Goal: Information Seeking & Learning: Learn about a topic

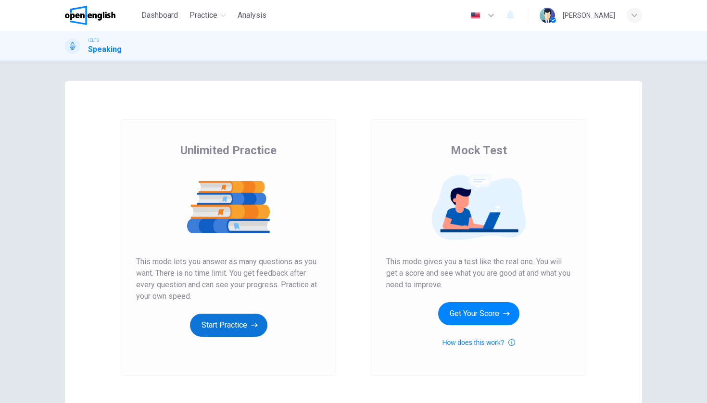
click at [227, 326] on button "Start Practice" at bounding box center [228, 325] width 77 height 23
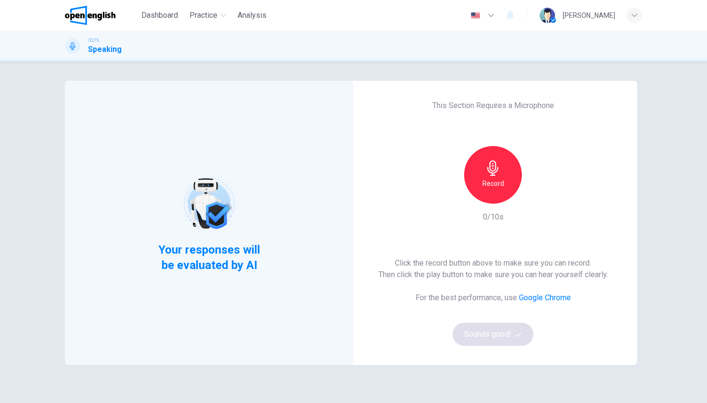
click at [494, 188] on h6 "Record" at bounding box center [493, 184] width 22 height 12
click at [493, 188] on h6 "Stop" at bounding box center [493, 184] width 14 height 12
click at [466, 341] on button "Sounds good!" at bounding box center [493, 334] width 81 height 23
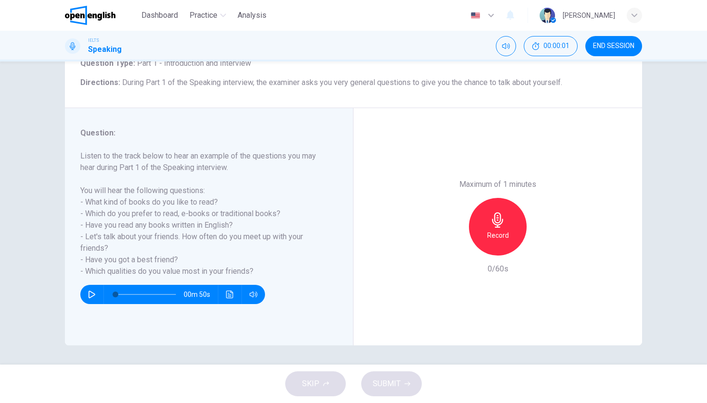
scroll to position [69, 0]
click at [89, 304] on div "00m 50s" at bounding box center [172, 294] width 185 height 19
click at [90, 301] on button "button" at bounding box center [91, 294] width 15 height 19
click at [506, 230] on h6 "Record" at bounding box center [498, 236] width 22 height 12
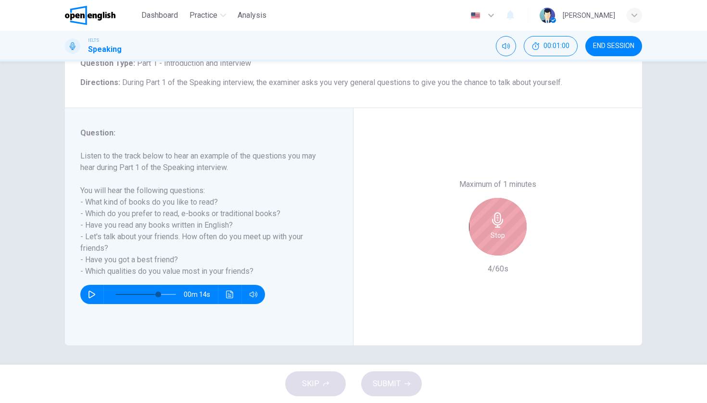
click at [506, 198] on div "Stop" at bounding box center [498, 227] width 58 height 58
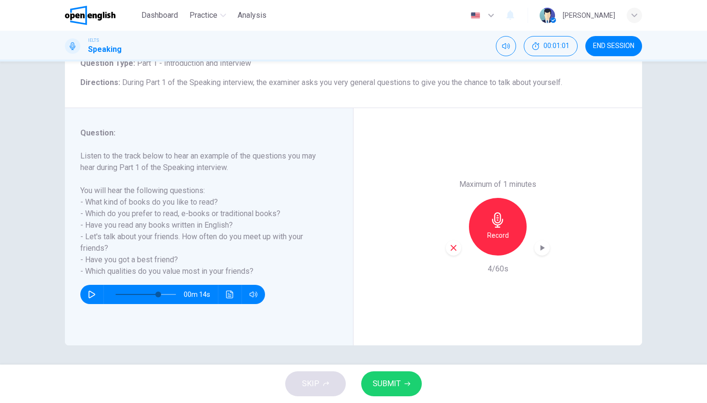
click at [457, 244] on icon "button" at bounding box center [453, 248] width 9 height 9
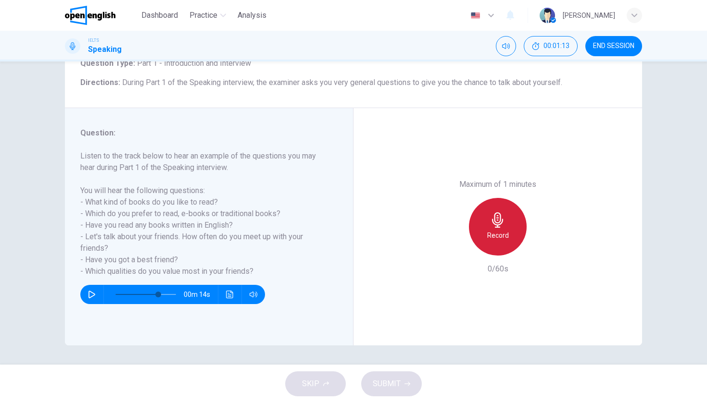
click at [482, 198] on div "Record" at bounding box center [498, 227] width 58 height 58
click at [482, 198] on div "Stop" at bounding box center [498, 227] width 58 height 58
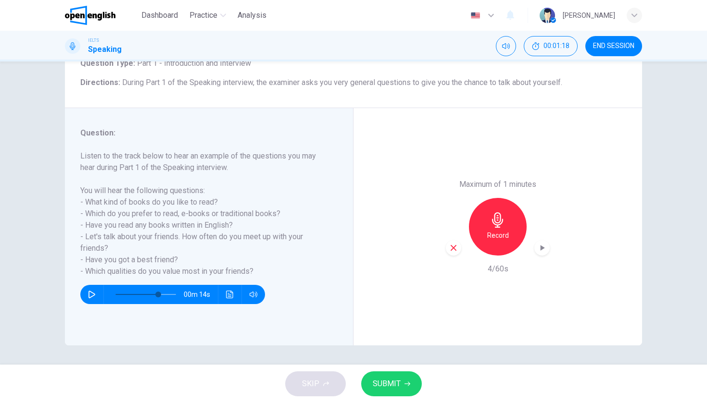
click at [437, 186] on div "Maximum of 1 minutes Record 4/60s" at bounding box center [497, 227] width 289 height 238
click at [457, 244] on icon "button" at bounding box center [453, 248] width 9 height 9
click at [505, 230] on h6 "Record" at bounding box center [498, 236] width 22 height 12
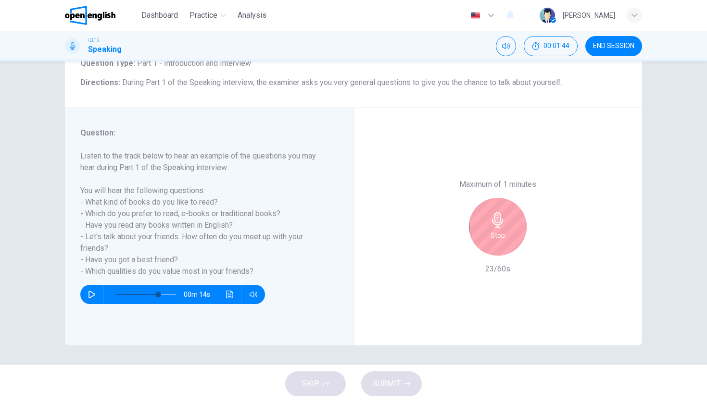
click at [505, 198] on div "Stop" at bounding box center [498, 227] width 58 height 58
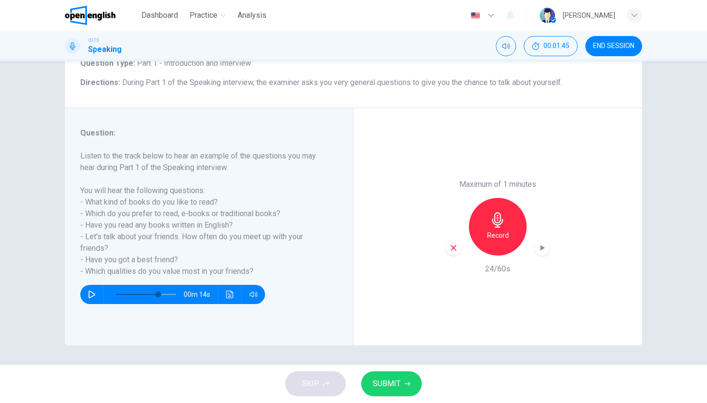
click at [456, 244] on icon "button" at bounding box center [453, 248] width 9 height 9
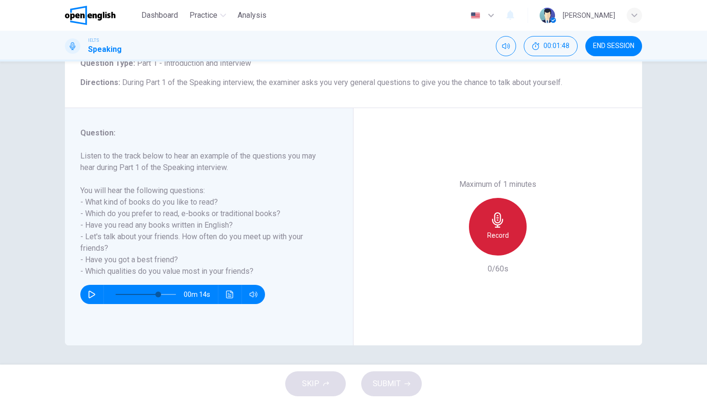
click at [501, 230] on h6 "Record" at bounding box center [498, 236] width 22 height 12
click at [501, 230] on h6 "Stop" at bounding box center [498, 236] width 14 height 12
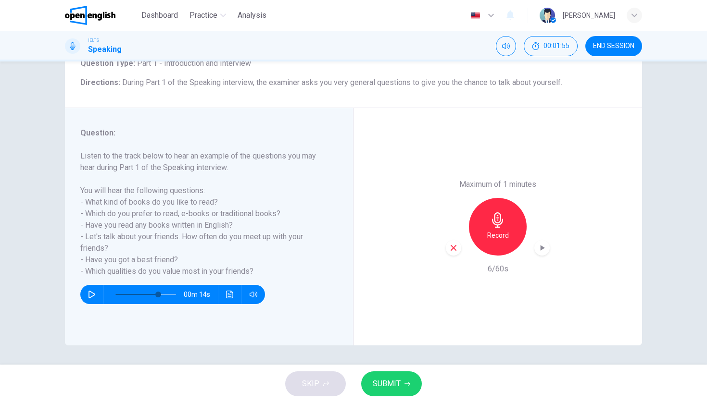
click at [457, 244] on icon "button" at bounding box center [453, 248] width 9 height 9
click at [507, 198] on div "Record" at bounding box center [498, 227] width 58 height 58
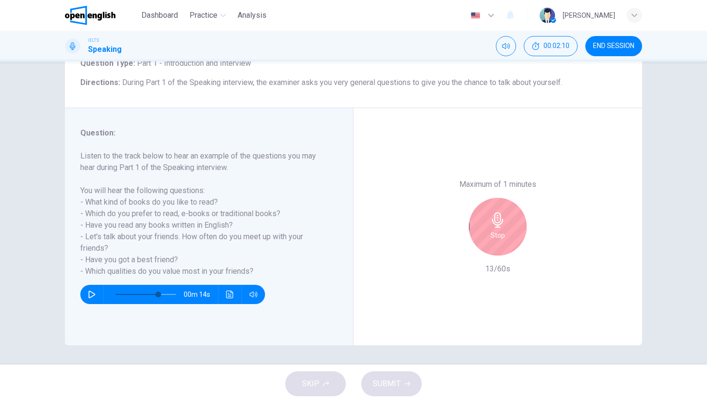
click at [507, 198] on div "Stop" at bounding box center [498, 227] width 58 height 58
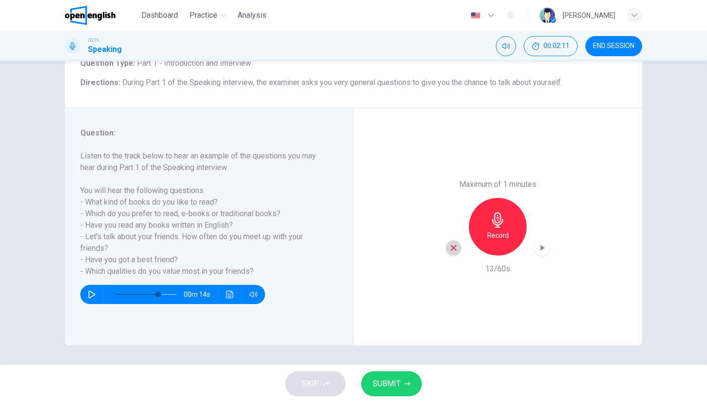
click at [455, 245] on icon "button" at bounding box center [454, 248] width 6 height 6
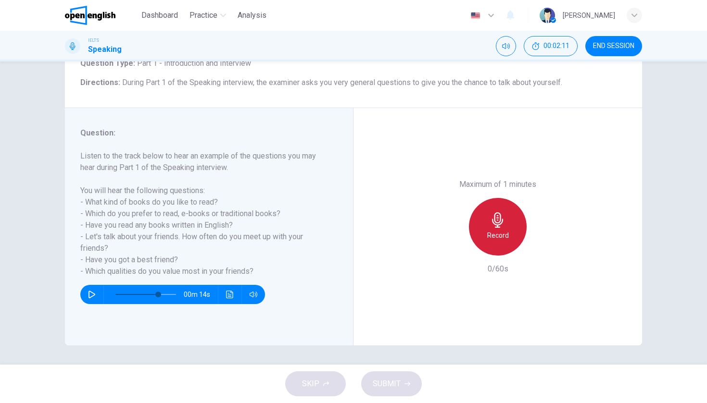
click at [499, 230] on h6 "Record" at bounding box center [498, 236] width 22 height 12
click at [496, 230] on h6 "Stop" at bounding box center [498, 236] width 14 height 12
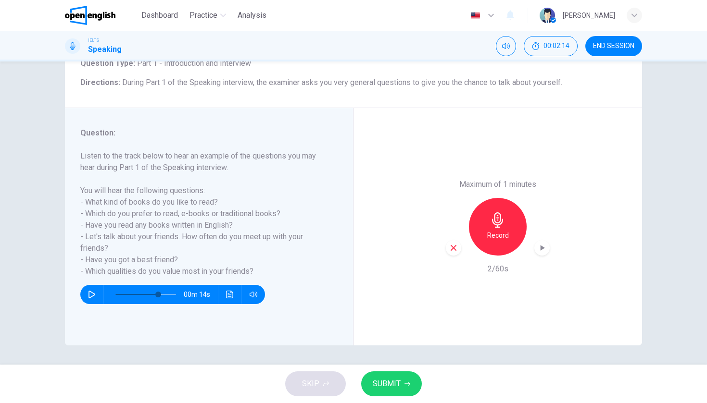
click at [447, 240] on div "button" at bounding box center [453, 247] width 15 height 15
click at [491, 198] on div "Record" at bounding box center [498, 227] width 58 height 58
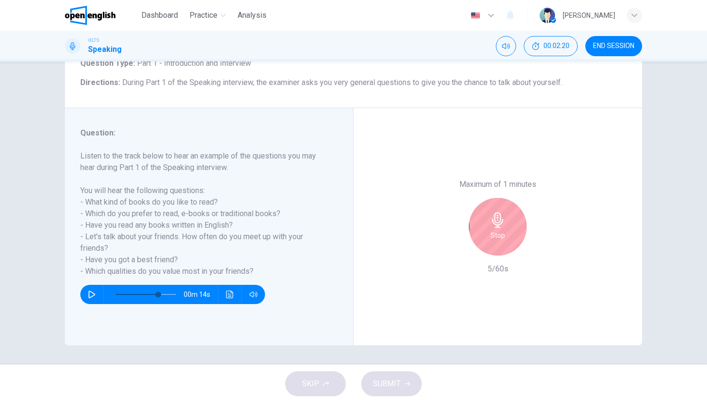
click at [491, 198] on div "Stop" at bounding box center [498, 227] width 58 height 58
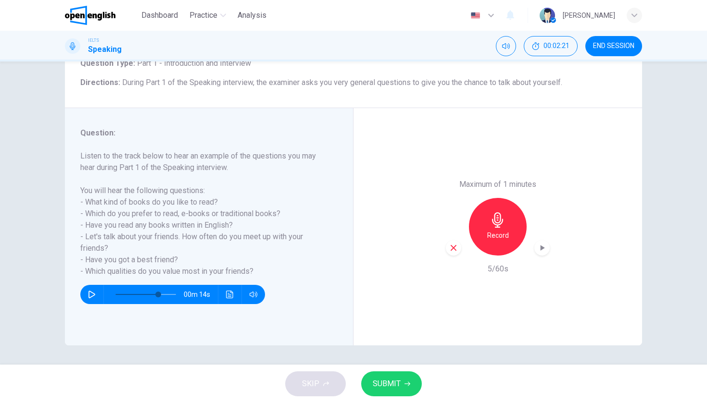
click at [453, 244] on icon "button" at bounding box center [453, 248] width 9 height 9
click at [482, 198] on div "Record" at bounding box center [498, 227] width 58 height 58
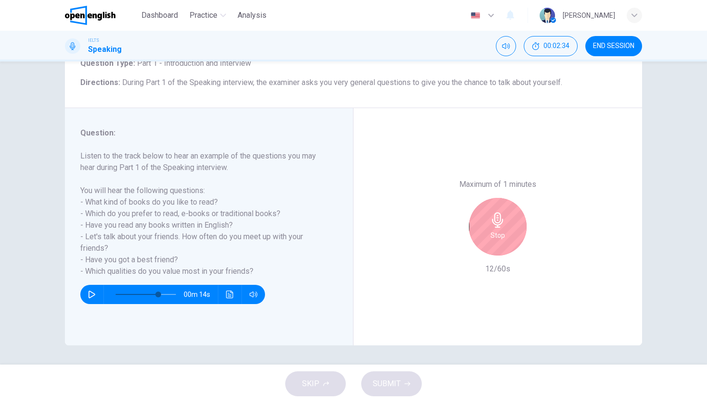
click at [482, 198] on div "Stop" at bounding box center [498, 227] width 58 height 58
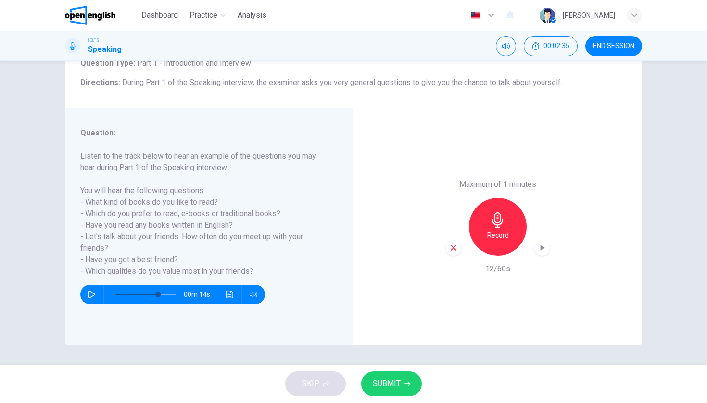
click at [453, 244] on icon "button" at bounding box center [453, 248] width 9 height 9
click at [489, 230] on h6 "Record" at bounding box center [498, 236] width 22 height 12
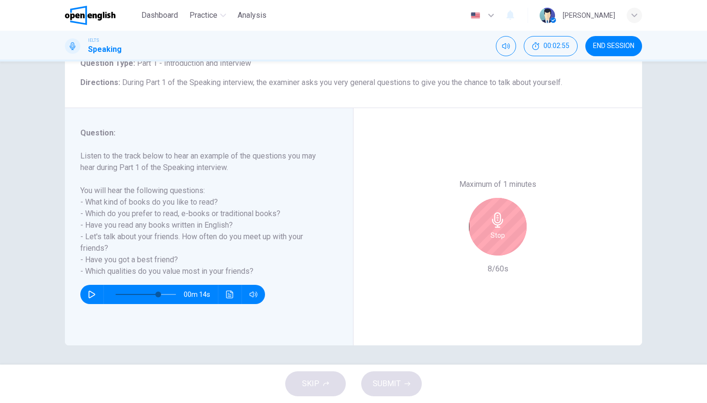
click at [489, 198] on div "Stop" at bounding box center [498, 227] width 58 height 58
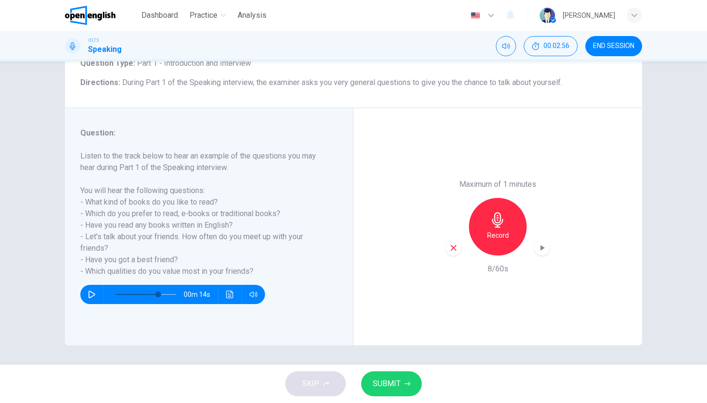
click at [454, 244] on icon "button" at bounding box center [453, 248] width 9 height 9
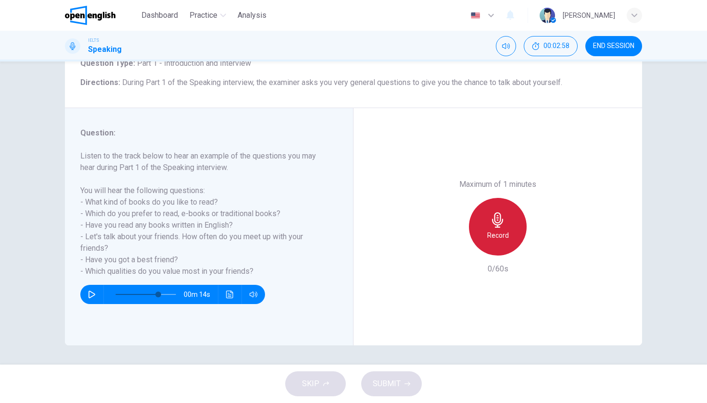
click at [499, 198] on div "Record" at bounding box center [498, 227] width 58 height 58
click at [499, 198] on div "Stop" at bounding box center [498, 227] width 58 height 58
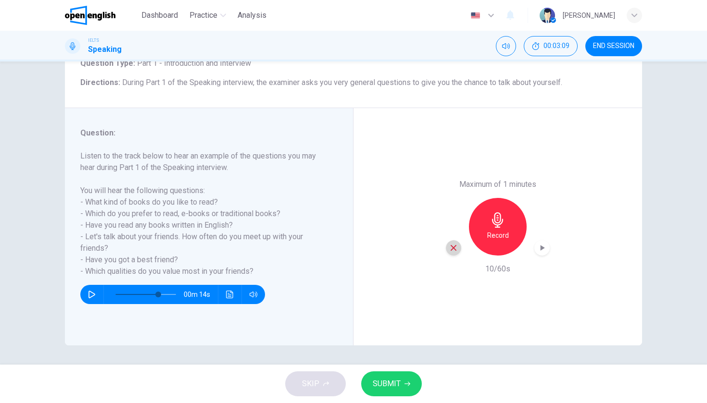
click at [456, 244] on icon "button" at bounding box center [453, 248] width 9 height 9
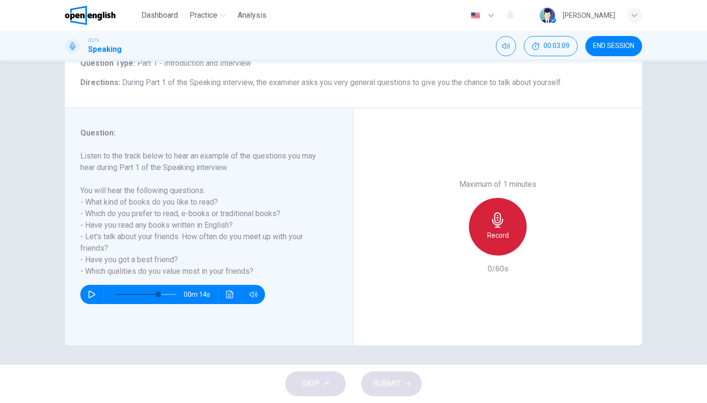
click at [498, 230] on h6 "Record" at bounding box center [498, 236] width 22 height 12
click at [498, 230] on h6 "Stop" at bounding box center [498, 236] width 14 height 12
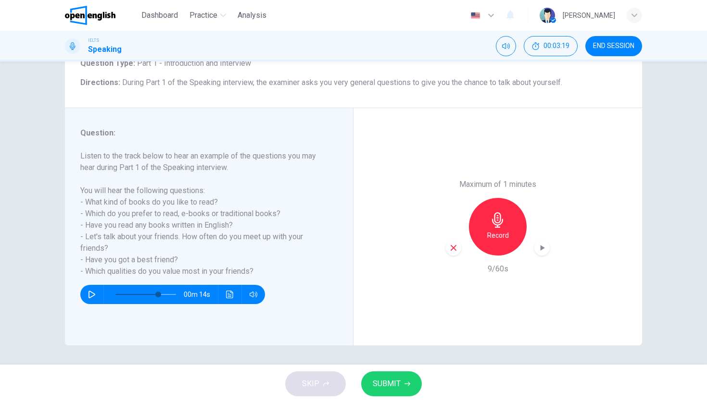
click at [456, 244] on icon "button" at bounding box center [453, 248] width 9 height 9
click at [509, 198] on div "Record" at bounding box center [498, 227] width 58 height 58
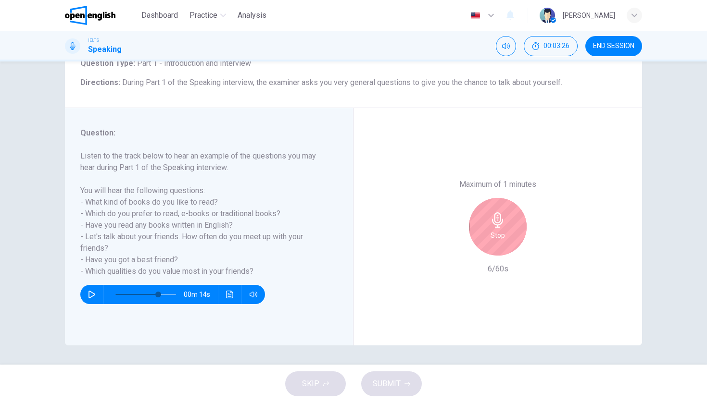
click at [509, 198] on div "Stop" at bounding box center [498, 227] width 58 height 58
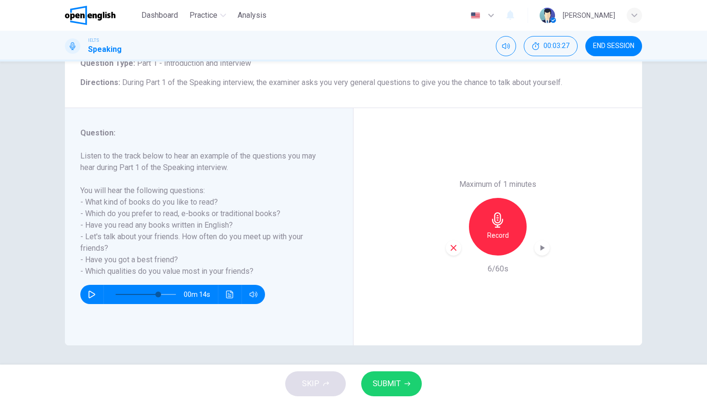
click at [455, 244] on icon "button" at bounding box center [453, 248] width 9 height 9
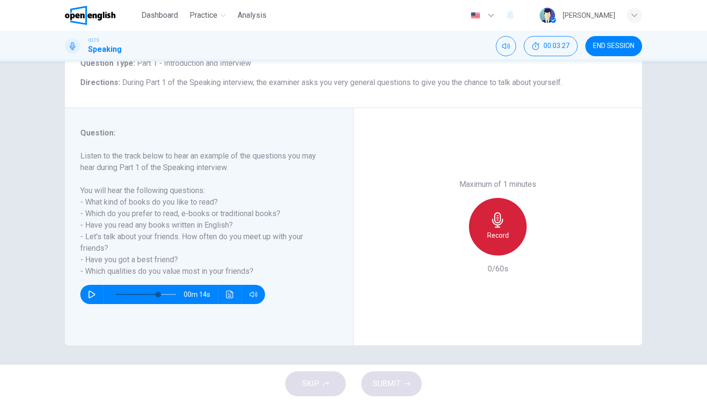
click at [494, 230] on h6 "Record" at bounding box center [498, 236] width 22 height 12
click at [494, 230] on h6 "Stop" at bounding box center [498, 236] width 14 height 12
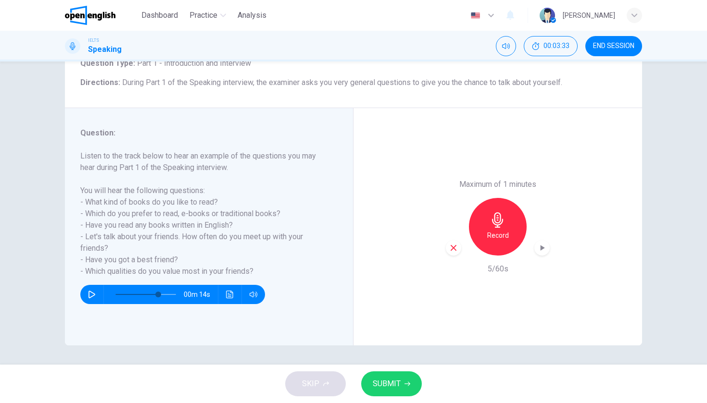
click at [448, 240] on div "button" at bounding box center [453, 247] width 15 height 15
click at [496, 213] on icon "button" at bounding box center [497, 220] width 15 height 15
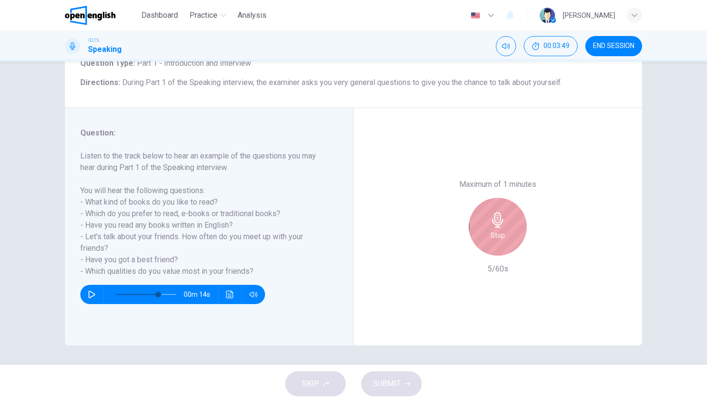
click at [496, 213] on icon "button" at bounding box center [497, 220] width 15 height 15
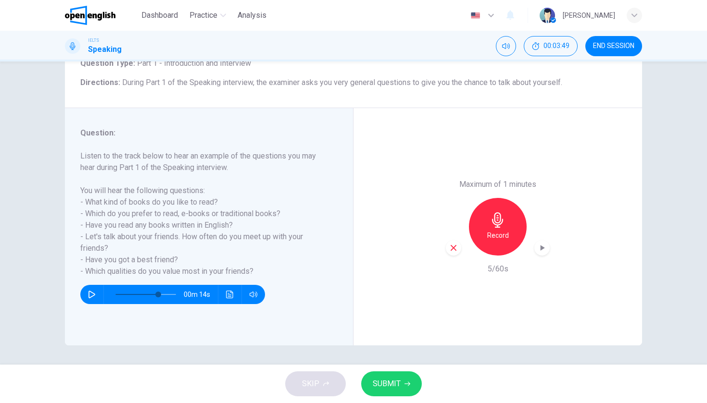
click at [457, 244] on icon "button" at bounding box center [453, 248] width 9 height 9
click at [498, 230] on h6 "Record" at bounding box center [498, 236] width 22 height 12
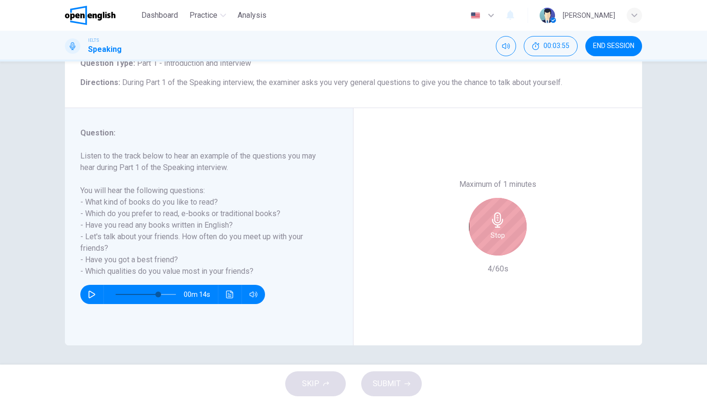
click at [498, 230] on h6 "Stop" at bounding box center [498, 236] width 14 height 12
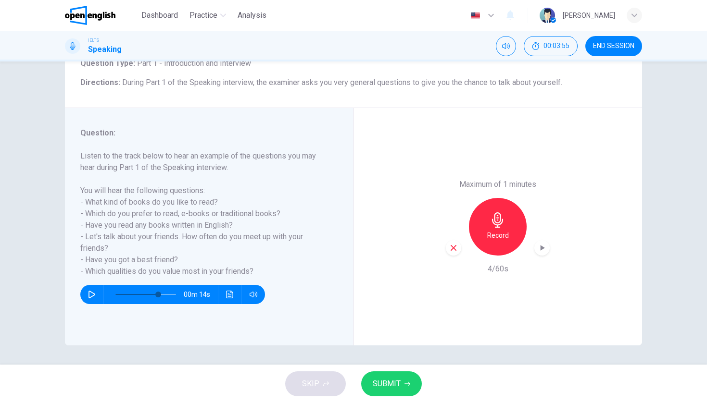
click at [446, 198] on div "Record" at bounding box center [498, 227] width 104 height 58
click at [453, 244] on icon "button" at bounding box center [453, 248] width 9 height 9
click at [509, 198] on div "Record" at bounding box center [498, 227] width 58 height 58
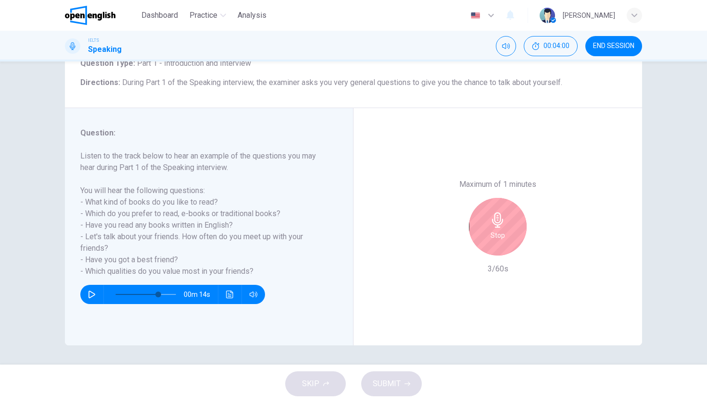
click at [509, 198] on div "Stop" at bounding box center [498, 227] width 58 height 58
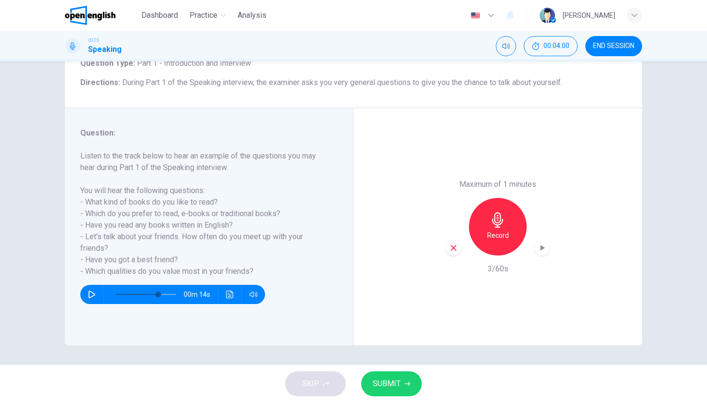
click at [452, 245] on icon "button" at bounding box center [454, 248] width 6 height 6
click at [497, 230] on h6 "Record" at bounding box center [498, 236] width 22 height 12
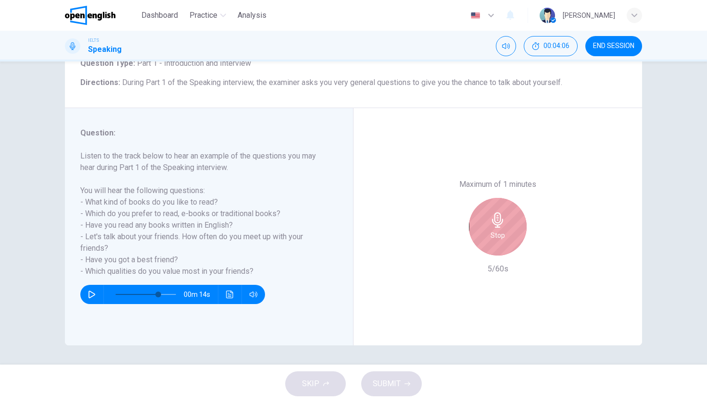
click at [497, 230] on h6 "Stop" at bounding box center [498, 236] width 14 height 12
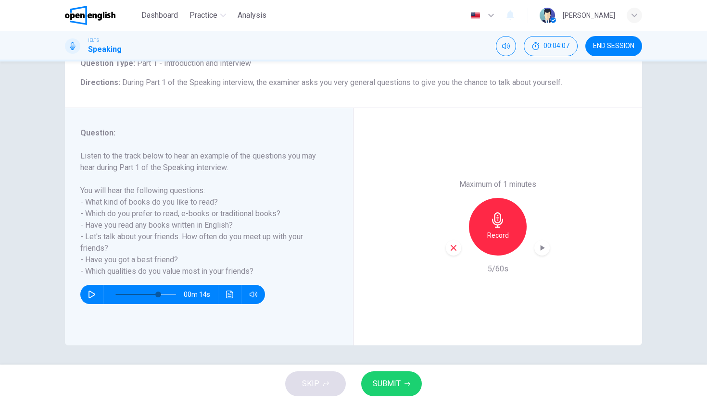
click at [447, 240] on div "button" at bounding box center [453, 247] width 15 height 15
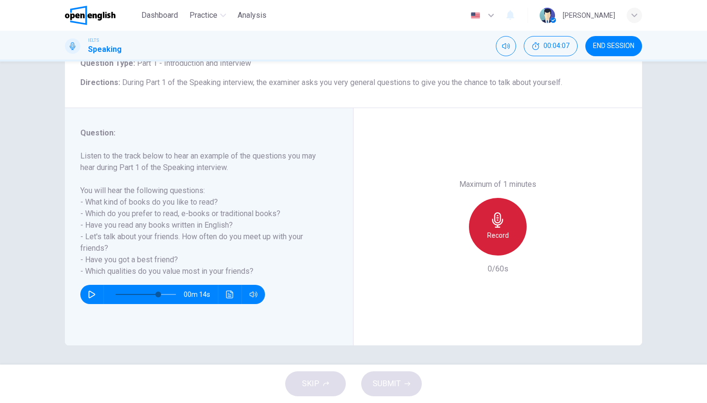
click at [485, 198] on div "Record" at bounding box center [498, 227] width 58 height 58
click at [485, 198] on div "Stop" at bounding box center [498, 227] width 58 height 58
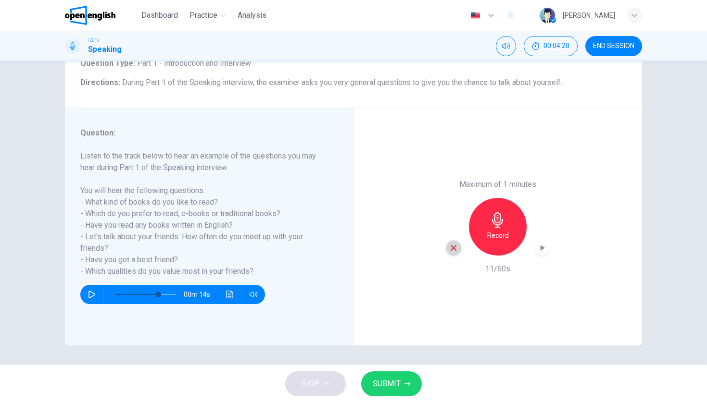
click at [456, 244] on icon "button" at bounding box center [453, 248] width 9 height 9
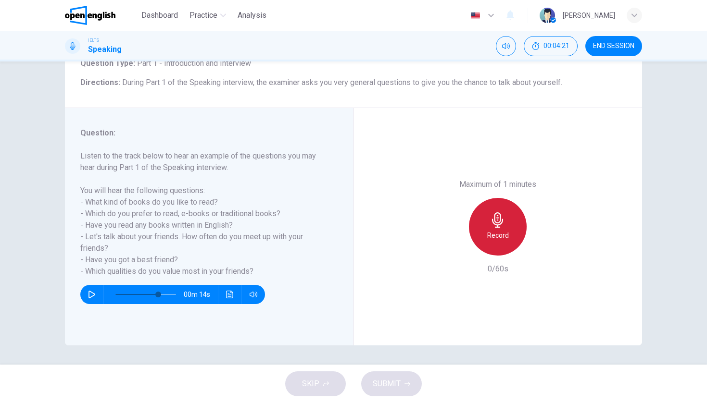
click at [496, 230] on h6 "Record" at bounding box center [498, 236] width 22 height 12
drag, startPoint x: 256, startPoint y: 271, endPoint x: 72, endPoint y: 232, distance: 188.4
click at [72, 232] on div "Question : Listen to the track below to hear an example of the questions you ma…" at bounding box center [209, 227] width 289 height 238
drag, startPoint x: 258, startPoint y: 272, endPoint x: 200, endPoint y: 266, distance: 58.5
click at [200, 266] on h6 "Listen to the track below to hear an example of the questions you may hear duri…" at bounding box center [203, 214] width 246 height 127
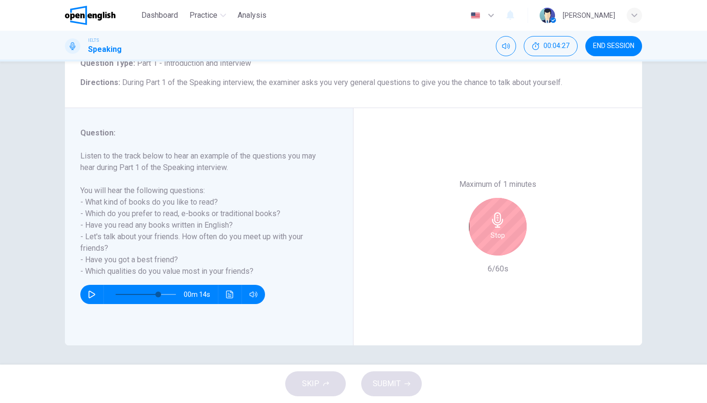
drag, startPoint x: 256, startPoint y: 273, endPoint x: 220, endPoint y: 271, distance: 36.6
click at [211, 271] on h6 "Listen to the track below to hear an example of the questions you may hear duri…" at bounding box center [203, 214] width 246 height 127
drag, startPoint x: 252, startPoint y: 272, endPoint x: 73, endPoint y: 173, distance: 204.3
click at [73, 173] on div "Question : Listen to the track below to hear an example of the questions you ma…" at bounding box center [209, 227] width 289 height 238
click at [483, 198] on div "Stop" at bounding box center [498, 227] width 58 height 58
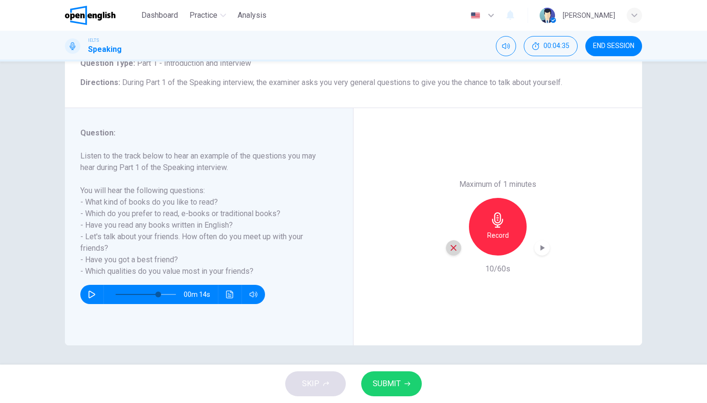
click at [457, 244] on icon "button" at bounding box center [453, 248] width 9 height 9
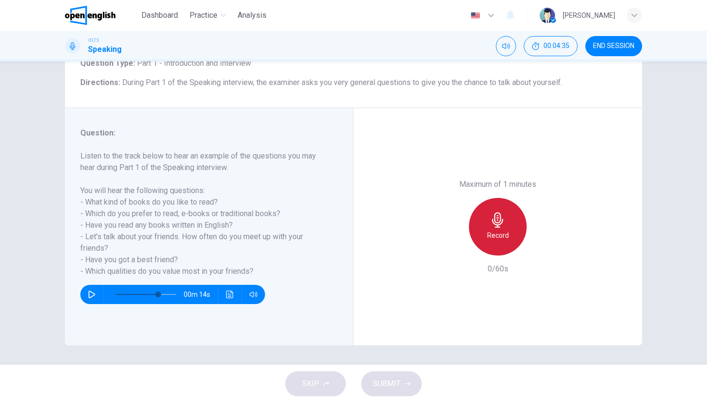
click at [506, 198] on div "Record" at bounding box center [498, 227] width 58 height 58
click at [506, 198] on div "Stop" at bounding box center [498, 227] width 58 height 58
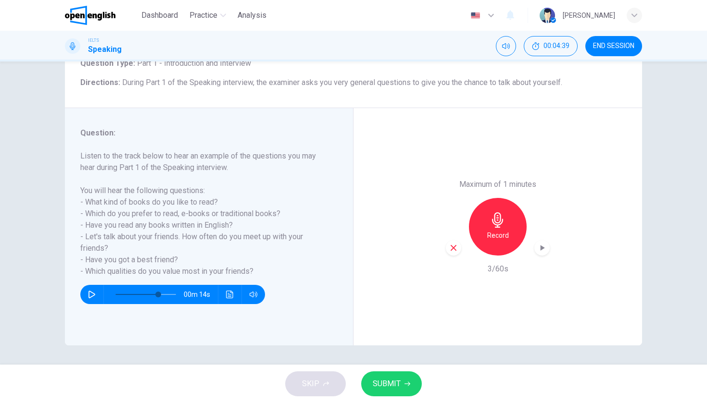
click at [456, 240] on div "button" at bounding box center [453, 247] width 15 height 15
click at [487, 198] on div "Record" at bounding box center [498, 227] width 58 height 58
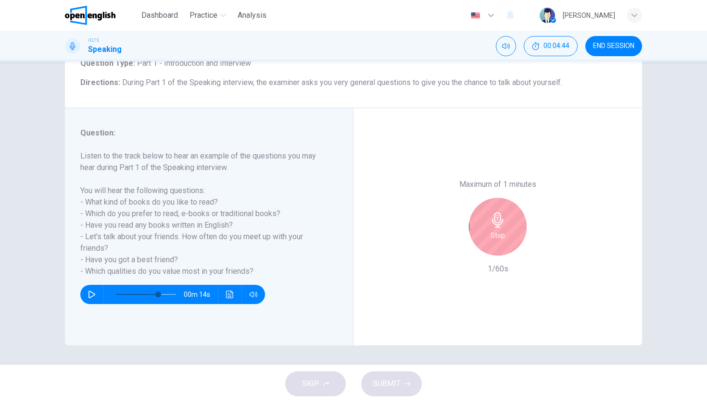
click at [487, 198] on div "Stop" at bounding box center [498, 227] width 58 height 58
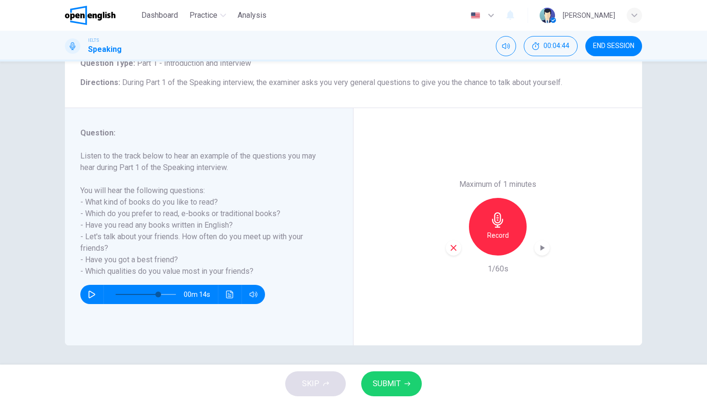
click at [454, 244] on icon "button" at bounding box center [453, 248] width 9 height 9
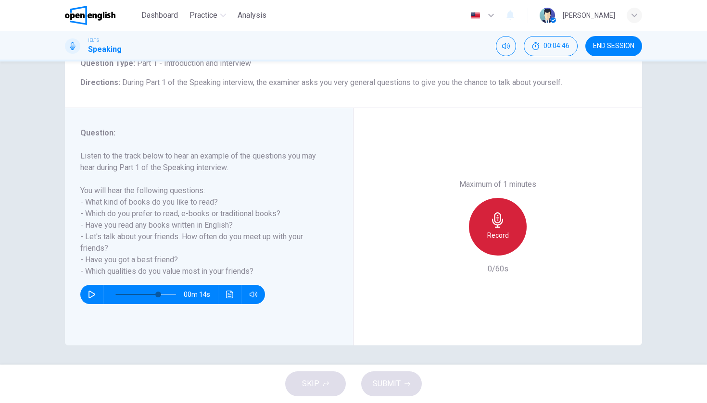
click at [491, 230] on h6 "Record" at bounding box center [498, 236] width 22 height 12
click at [482, 198] on div "Stop" at bounding box center [498, 227] width 58 height 58
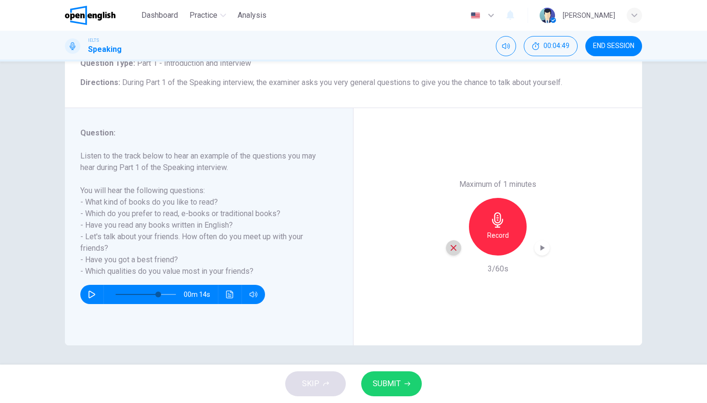
click at [455, 244] on icon "button" at bounding box center [453, 248] width 9 height 9
click at [455, 198] on div "Record" at bounding box center [498, 227] width 104 height 58
click at [487, 230] on h6 "Record" at bounding box center [498, 236] width 22 height 12
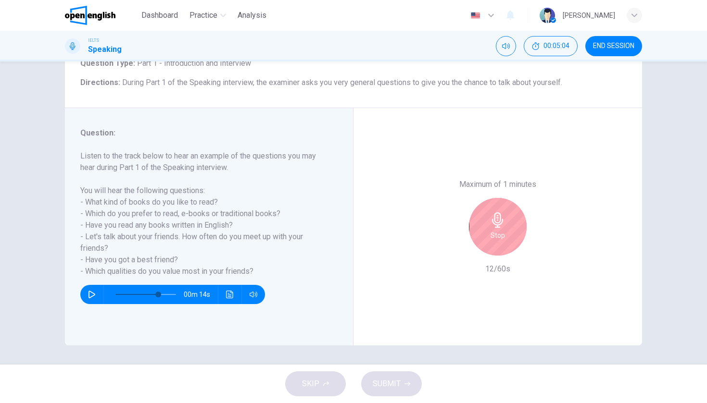
click at [487, 198] on div "Stop" at bounding box center [498, 227] width 58 height 58
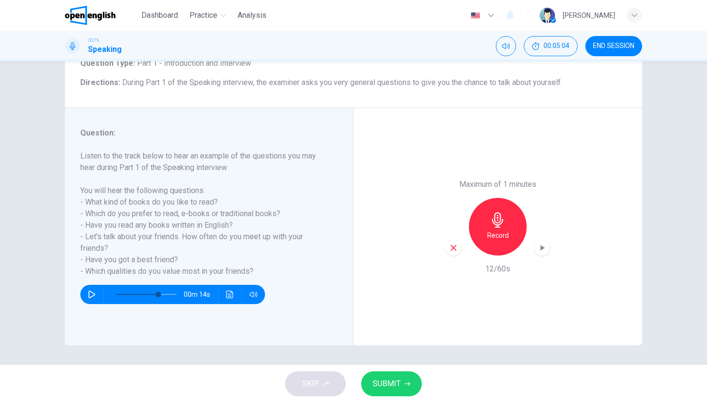
click at [448, 240] on div "button" at bounding box center [453, 247] width 15 height 15
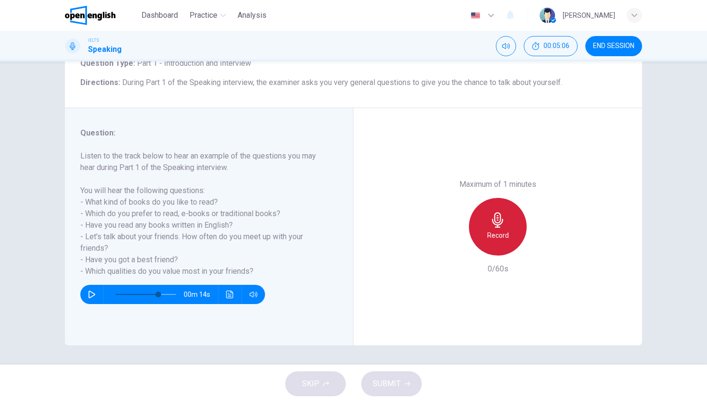
click at [490, 198] on div "Record" at bounding box center [498, 227] width 58 height 58
click at [490, 198] on div "Stop" at bounding box center [498, 227] width 58 height 58
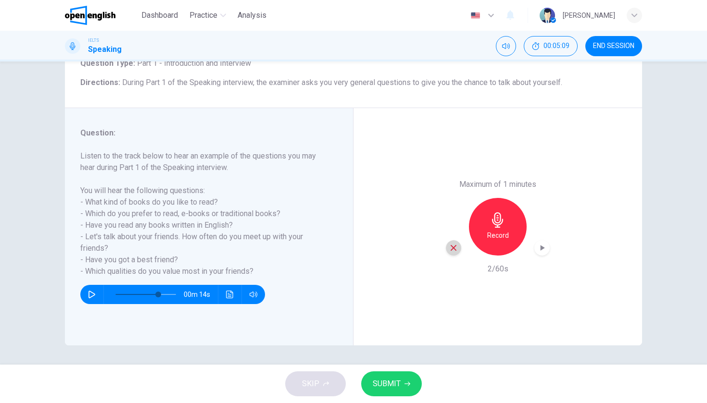
click at [451, 240] on div "button" at bounding box center [453, 247] width 15 height 15
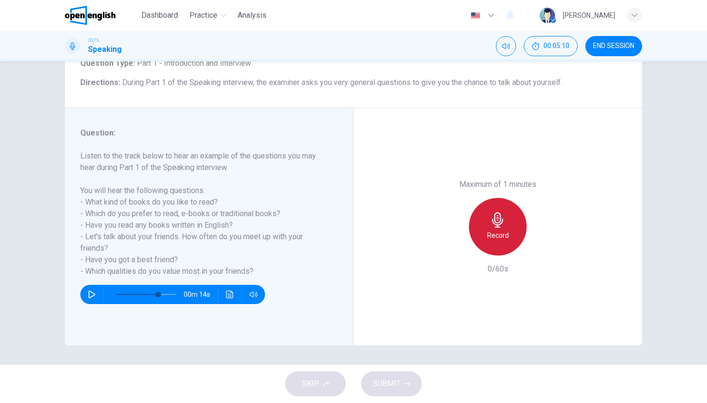
click at [491, 198] on div "Record" at bounding box center [498, 227] width 58 height 58
click at [491, 198] on div "Stop" at bounding box center [498, 227] width 58 height 58
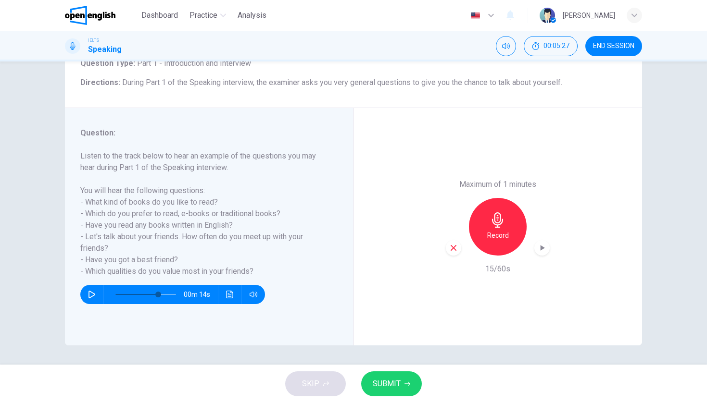
click at [452, 244] on icon "button" at bounding box center [453, 248] width 9 height 9
click at [489, 198] on div "Record" at bounding box center [498, 227] width 58 height 58
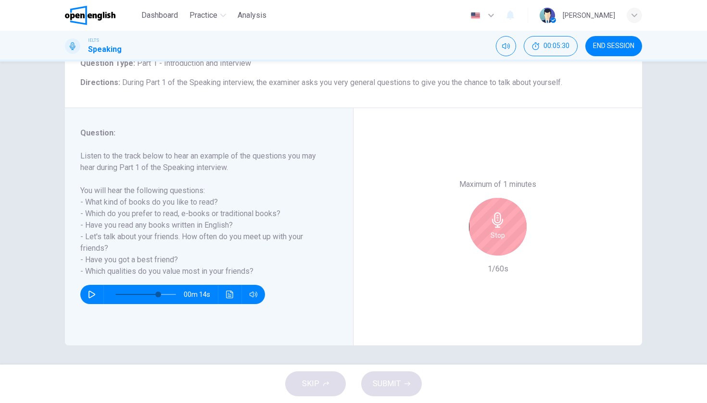
click at [488, 198] on div "Stop" at bounding box center [498, 227] width 58 height 58
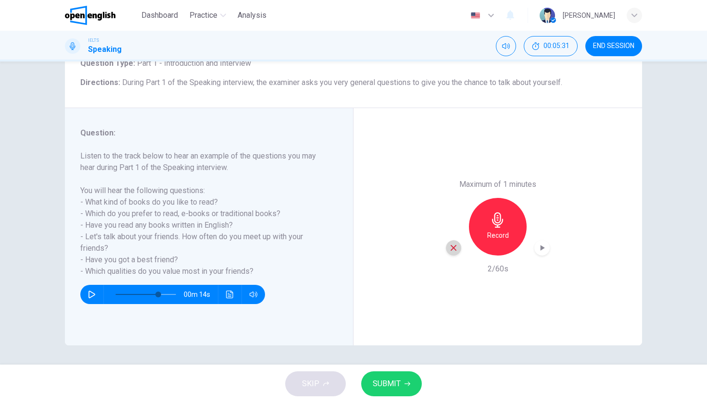
click at [454, 245] on icon "button" at bounding box center [454, 248] width 6 height 6
click at [489, 230] on h6 "Record" at bounding box center [498, 236] width 22 height 12
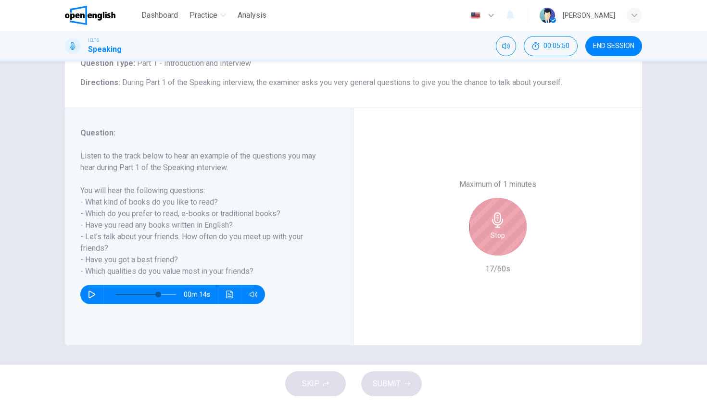
click at [489, 198] on div "Stop" at bounding box center [498, 227] width 58 height 58
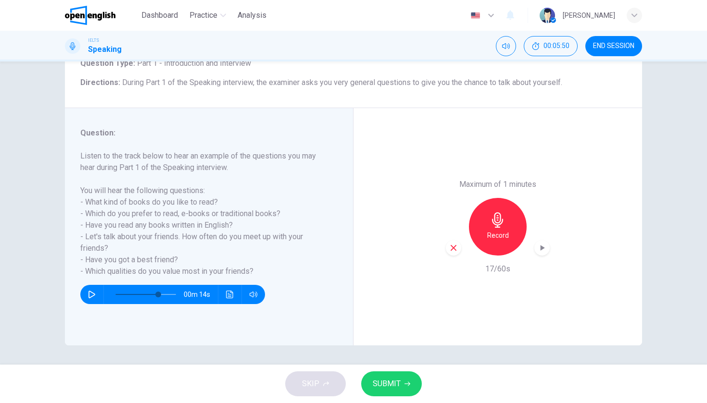
click at [455, 244] on icon "button" at bounding box center [453, 248] width 9 height 9
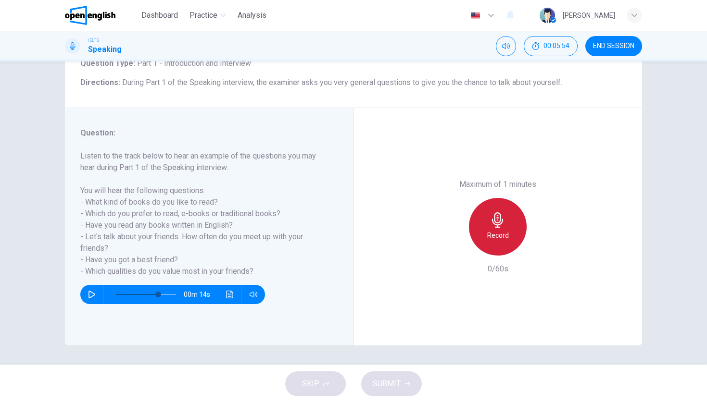
click at [491, 230] on h6 "Record" at bounding box center [498, 236] width 22 height 12
click at [491, 230] on h6 "Stop" at bounding box center [498, 236] width 14 height 12
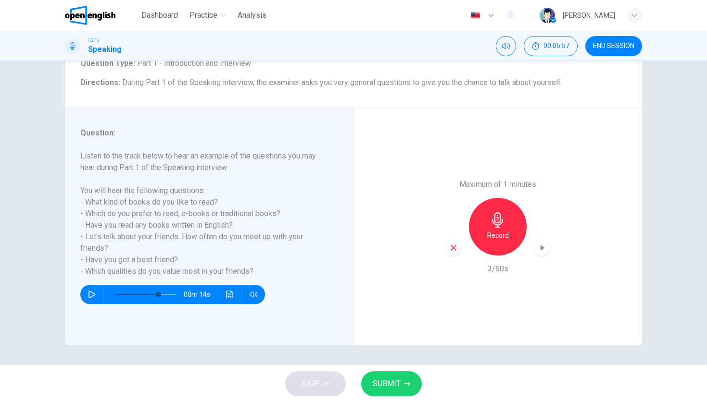
click at [455, 244] on icon "button" at bounding box center [453, 248] width 9 height 9
click at [502, 230] on h6 "Record" at bounding box center [498, 236] width 22 height 12
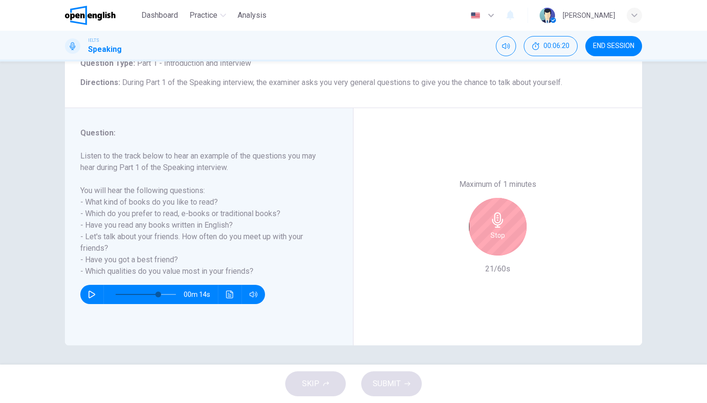
click at [502, 230] on h6 "Stop" at bounding box center [498, 236] width 14 height 12
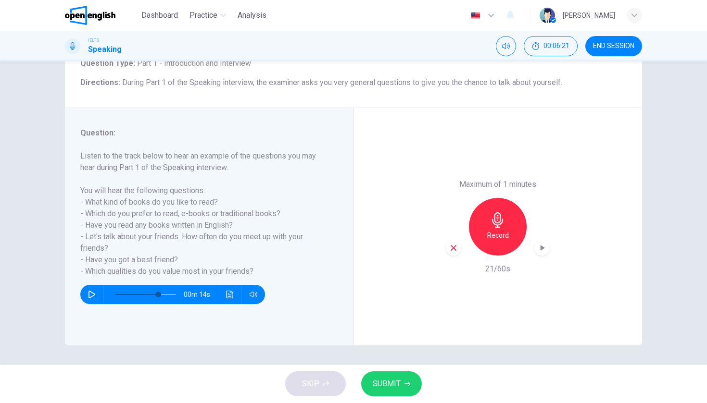
click at [455, 245] on icon "button" at bounding box center [454, 248] width 6 height 6
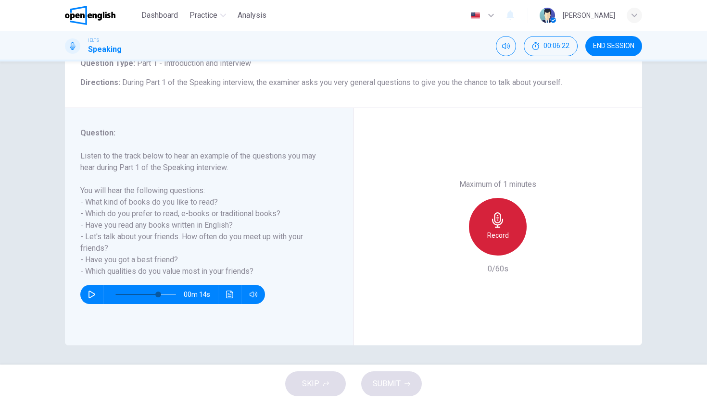
click at [485, 198] on div "Record" at bounding box center [498, 227] width 58 height 58
click at [485, 198] on div "Stop" at bounding box center [498, 227] width 58 height 58
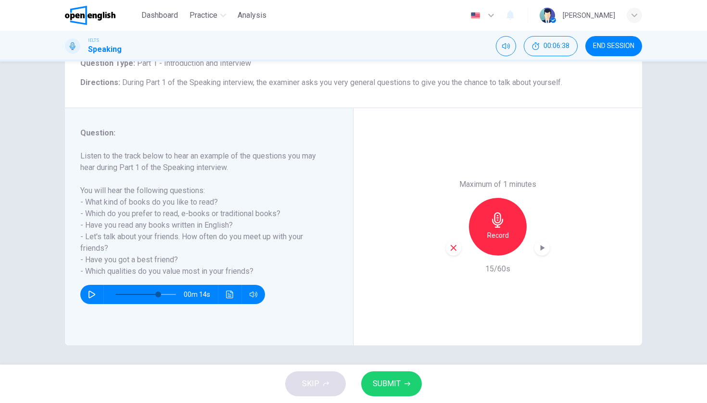
click at [454, 244] on icon "button" at bounding box center [453, 248] width 9 height 9
click at [515, 198] on div "Record" at bounding box center [498, 227] width 58 height 58
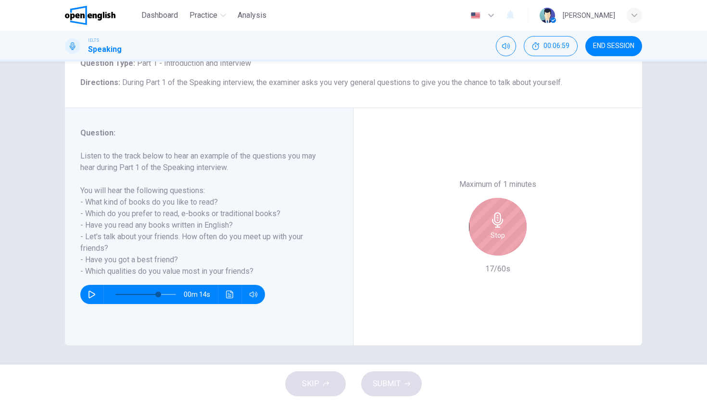
click at [515, 198] on div "Stop" at bounding box center [498, 227] width 58 height 58
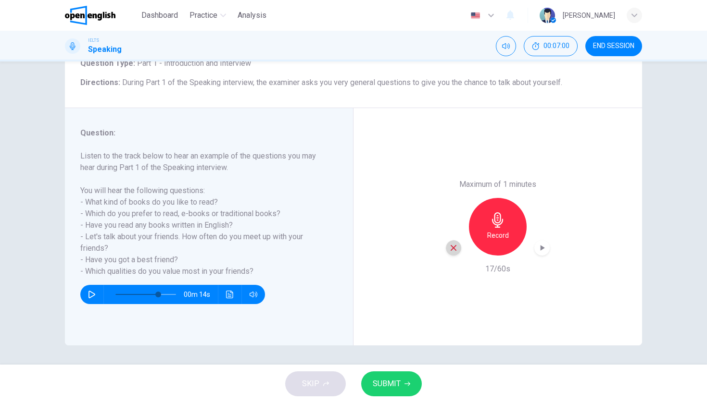
click at [459, 240] on div "button" at bounding box center [453, 247] width 15 height 15
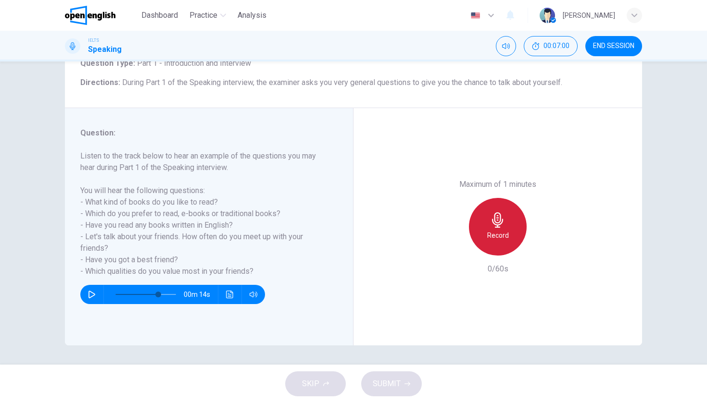
click at [508, 230] on h6 "Record" at bounding box center [498, 236] width 22 height 12
click at [508, 198] on div "Stop" at bounding box center [498, 227] width 58 height 58
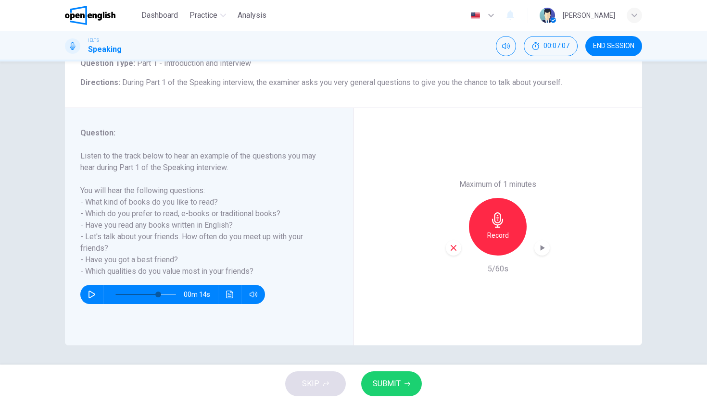
drag, startPoint x: 455, startPoint y: 199, endPoint x: 483, endPoint y: 184, distance: 32.1
click at [455, 245] on icon "button" at bounding box center [454, 248] width 6 height 6
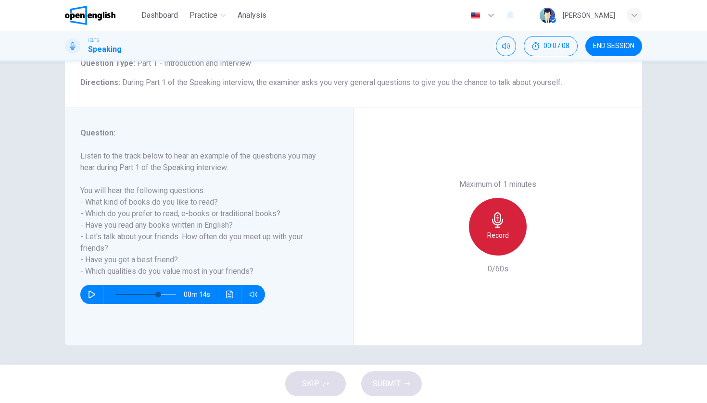
click at [506, 198] on div "Record" at bounding box center [498, 227] width 58 height 58
click at [506, 198] on div "Stop" at bounding box center [498, 227] width 58 height 58
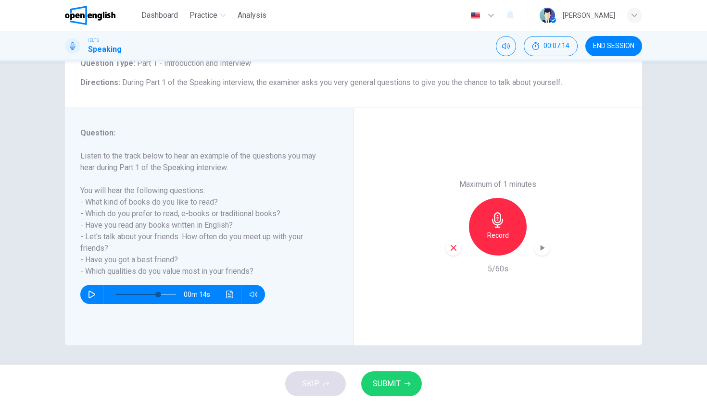
drag, startPoint x: 448, startPoint y: 192, endPoint x: 467, endPoint y: 200, distance: 20.1
click at [448, 240] on div "button" at bounding box center [453, 247] width 15 height 15
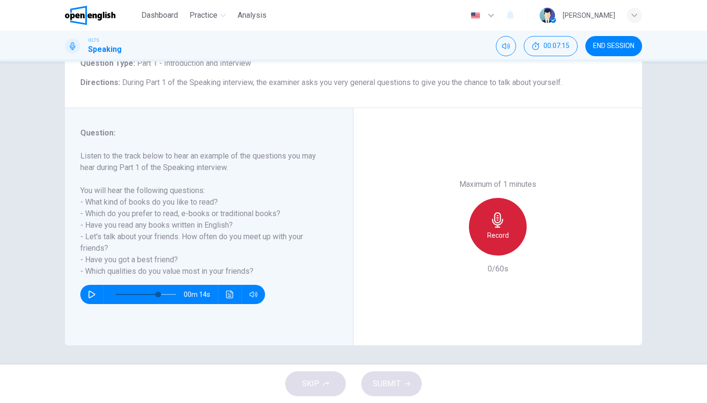
click at [509, 198] on div "Record" at bounding box center [498, 227] width 58 height 58
click at [509, 198] on div "Stop" at bounding box center [498, 227] width 58 height 58
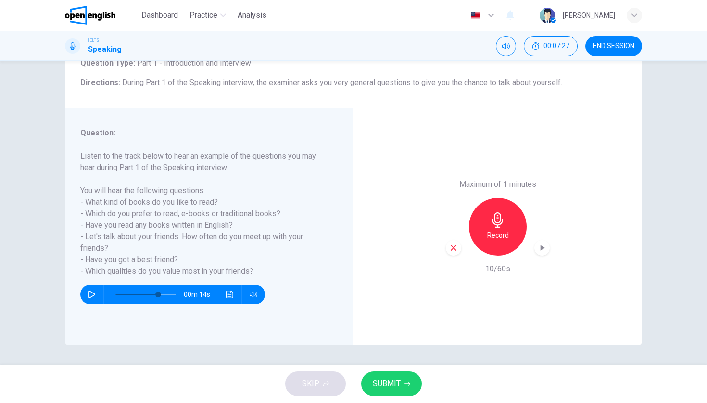
click at [453, 245] on icon "button" at bounding box center [454, 248] width 6 height 6
click at [513, 198] on div "Record" at bounding box center [498, 227] width 58 height 58
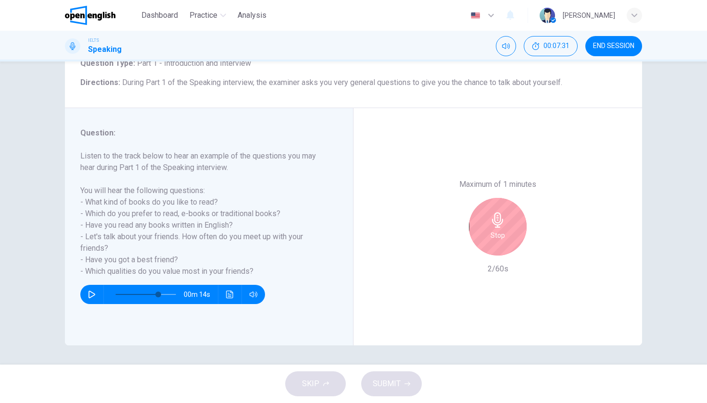
click at [513, 198] on div "Stop" at bounding box center [498, 227] width 58 height 58
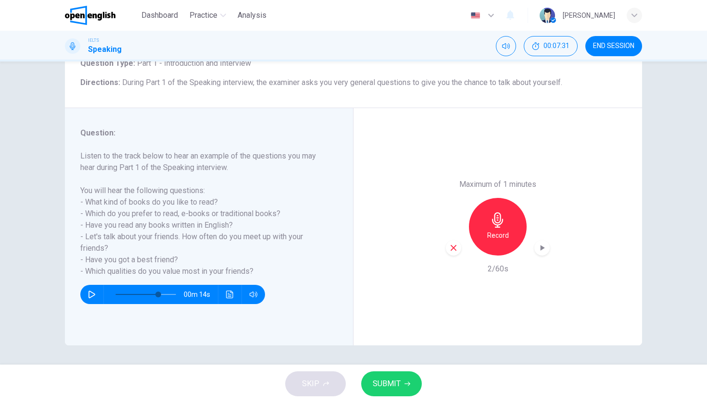
click at [452, 244] on icon "button" at bounding box center [453, 248] width 9 height 9
click at [502, 230] on h6 "Record" at bounding box center [498, 236] width 22 height 12
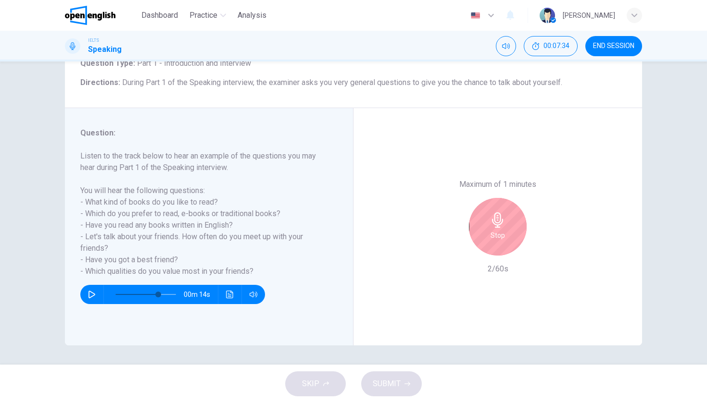
click at [484, 198] on div "Stop" at bounding box center [498, 227] width 58 height 58
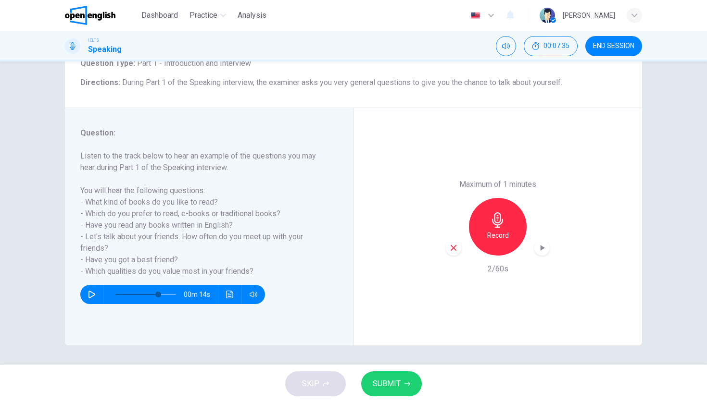
click at [450, 244] on icon "button" at bounding box center [453, 248] width 9 height 9
click at [486, 198] on div "Record" at bounding box center [498, 227] width 58 height 58
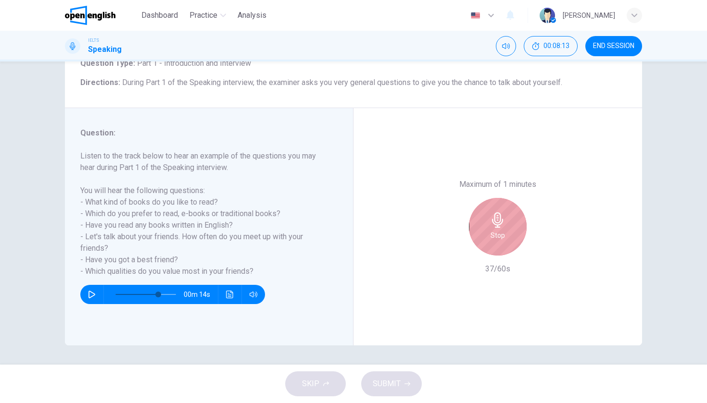
click at [490, 198] on div "Stop" at bounding box center [498, 227] width 58 height 58
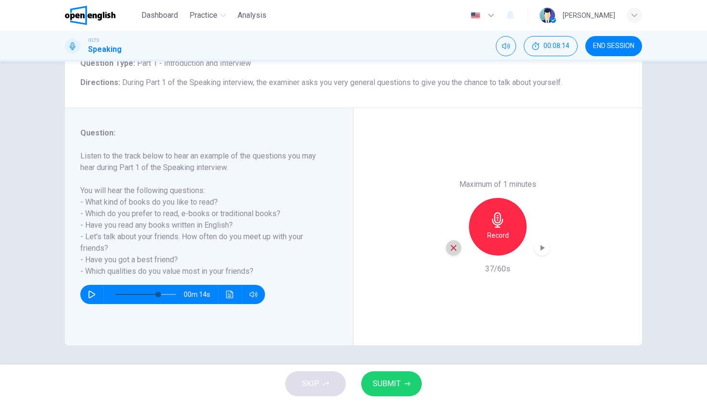
click at [453, 245] on icon "button" at bounding box center [454, 248] width 6 height 6
click at [314, 373] on div "SKIP SUBMIT" at bounding box center [353, 384] width 707 height 38
click at [92, 294] on icon "button" at bounding box center [92, 295] width 8 height 8
type input "***"
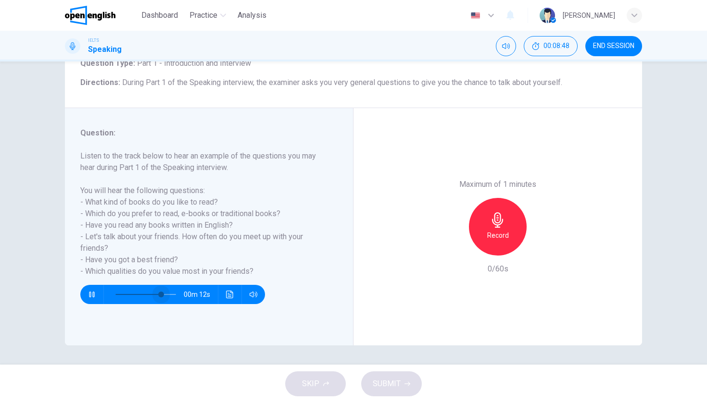
drag, startPoint x: 161, startPoint y: 292, endPoint x: 177, endPoint y: 292, distance: 15.9
click at [164, 292] on span at bounding box center [161, 295] width 6 height 6
click at [227, 299] on button "Click to see the audio transcription" at bounding box center [229, 294] width 15 height 19
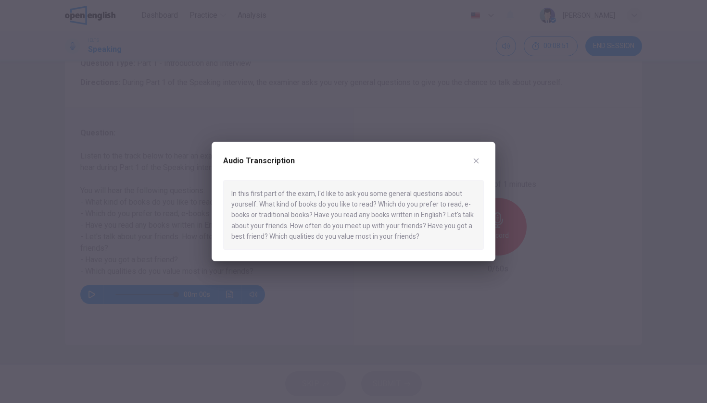
click at [475, 161] on icon "button" at bounding box center [476, 161] width 8 height 8
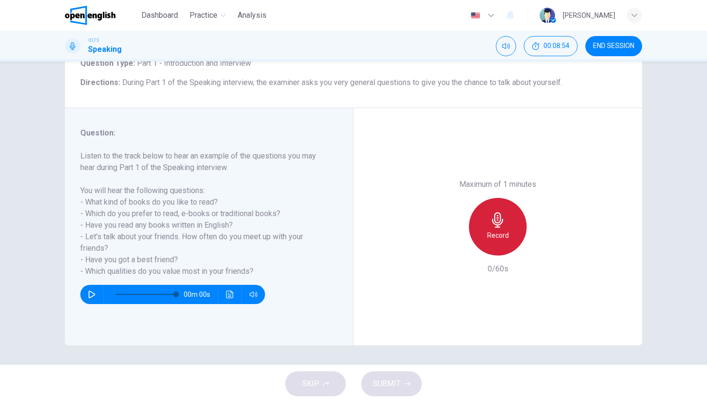
click at [478, 198] on div "Record" at bounding box center [498, 227] width 58 height 58
click at [478, 198] on div "Stop" at bounding box center [498, 227] width 58 height 58
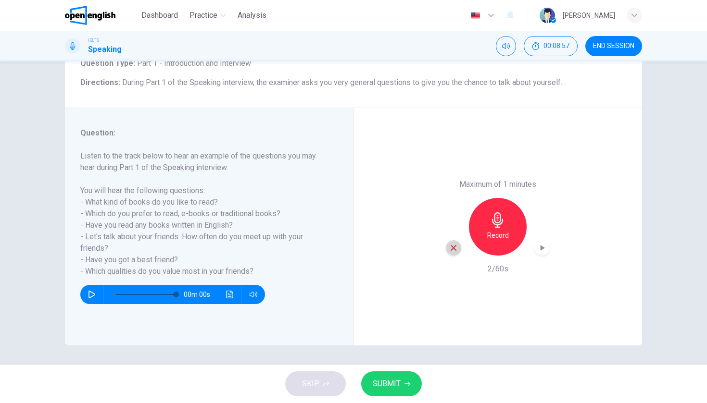
click at [452, 240] on div "button" at bounding box center [453, 247] width 15 height 15
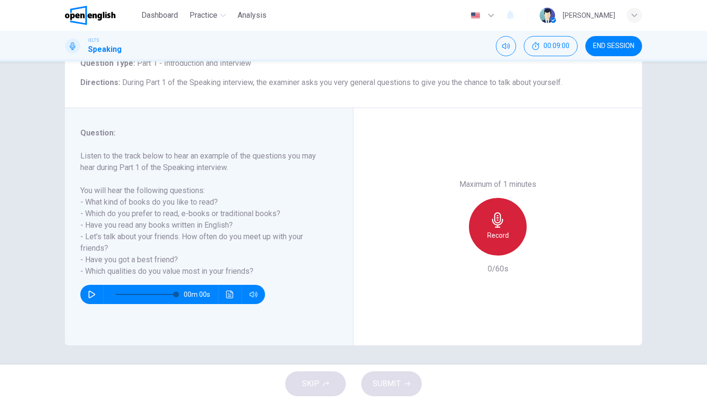
click at [476, 198] on div "Record" at bounding box center [498, 227] width 58 height 58
click at [476, 198] on div "Stop" at bounding box center [498, 227] width 58 height 58
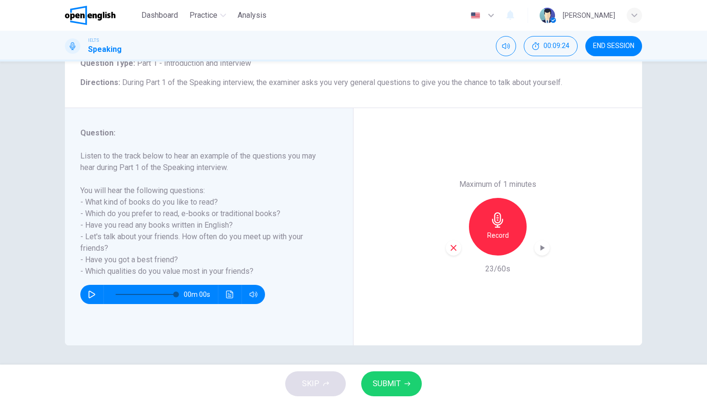
click at [451, 244] on icon "button" at bounding box center [453, 248] width 9 height 9
click at [114, 21] on img at bounding box center [90, 15] width 50 height 19
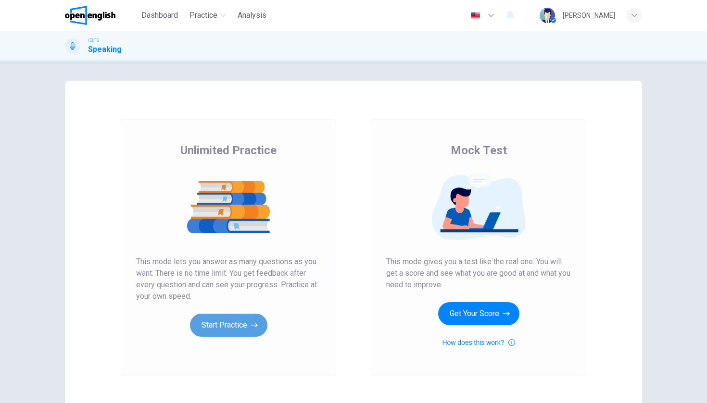
click at [212, 315] on button "Start Practice" at bounding box center [228, 325] width 77 height 23
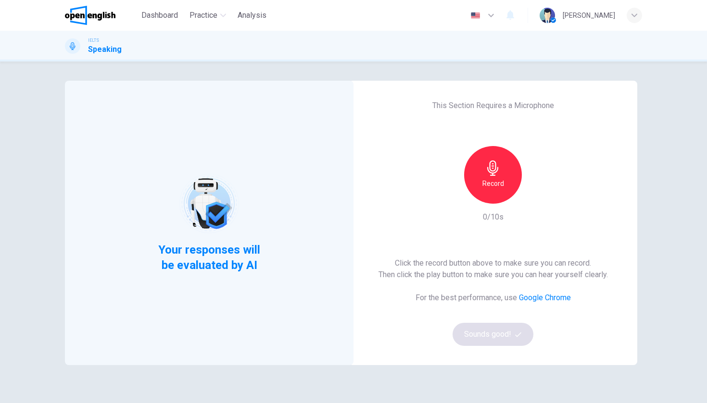
click at [492, 165] on icon "button" at bounding box center [492, 168] width 15 height 15
click at [487, 180] on h6 "Stop" at bounding box center [493, 184] width 14 height 12
click at [478, 330] on button "Sounds good!" at bounding box center [493, 334] width 81 height 23
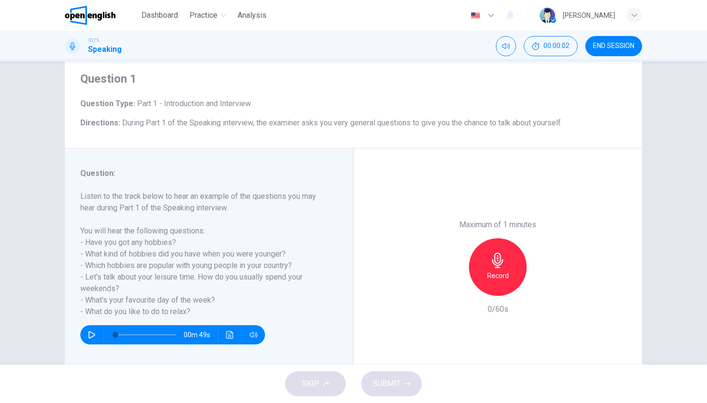
scroll to position [50, 0]
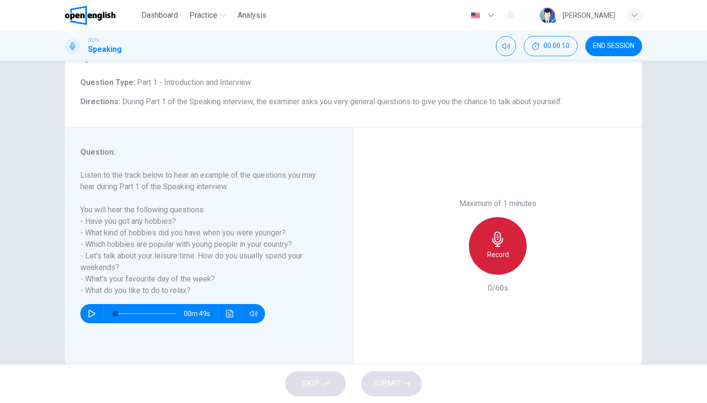
click at [496, 249] on h6 "Record" at bounding box center [498, 255] width 22 height 12
click at [496, 249] on h6 "Stop" at bounding box center [498, 255] width 14 height 12
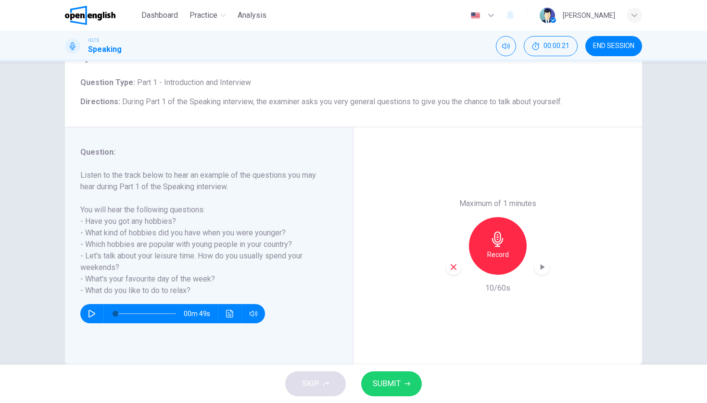
click at [441, 220] on div "Maximum of 1 minutes Record 10/60s" at bounding box center [497, 246] width 289 height 238
click at [454, 263] on icon "button" at bounding box center [453, 267] width 9 height 9
click at [498, 232] on icon "button" at bounding box center [497, 239] width 15 height 15
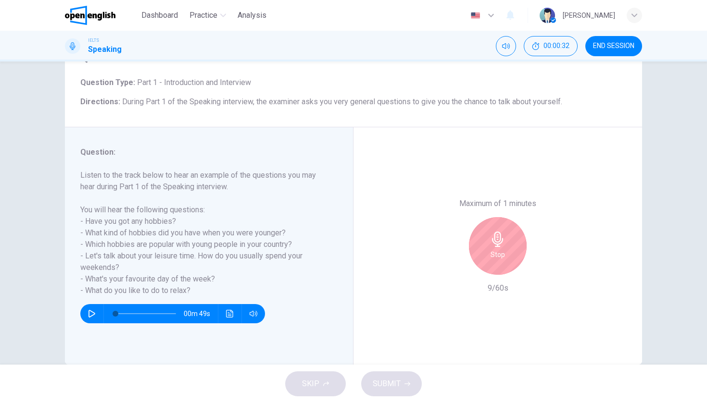
click at [498, 232] on icon "button" at bounding box center [497, 239] width 15 height 15
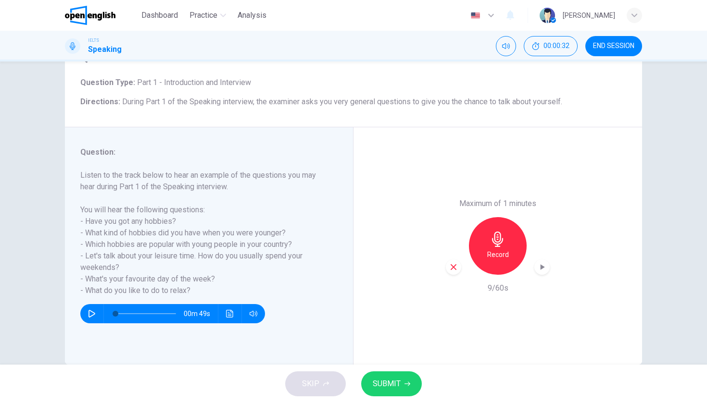
click at [459, 260] on div "button" at bounding box center [453, 267] width 15 height 15
click at [504, 217] on div "Record" at bounding box center [498, 246] width 58 height 58
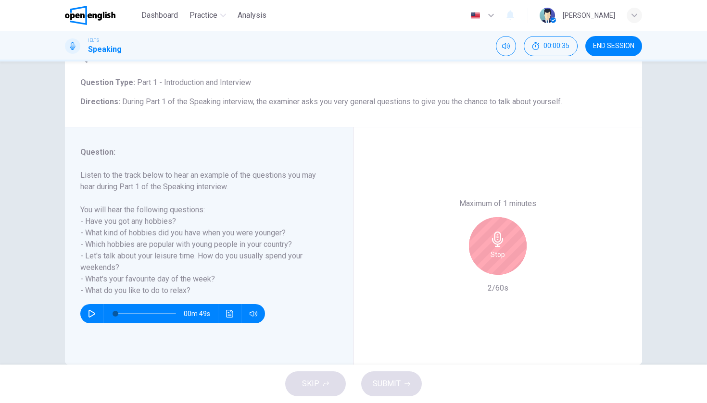
click at [504, 217] on div "Stop" at bounding box center [498, 246] width 58 height 58
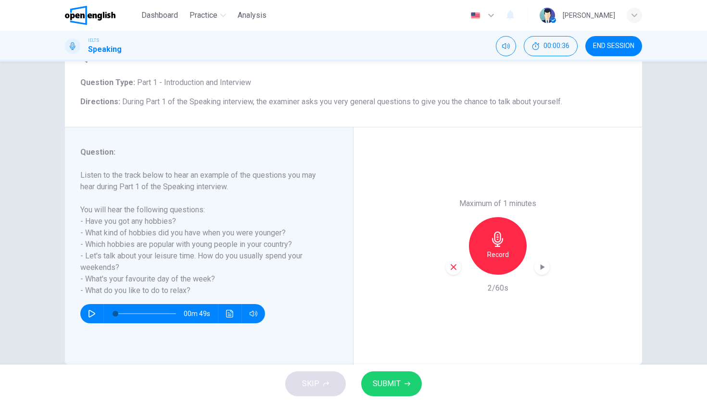
click at [458, 260] on div "button" at bounding box center [453, 267] width 15 height 15
click at [493, 249] on h6 "Record" at bounding box center [498, 255] width 22 height 12
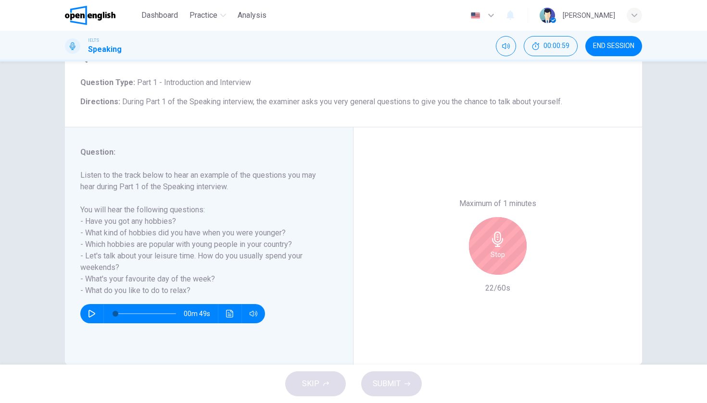
click at [493, 249] on h6 "Stop" at bounding box center [498, 255] width 14 height 12
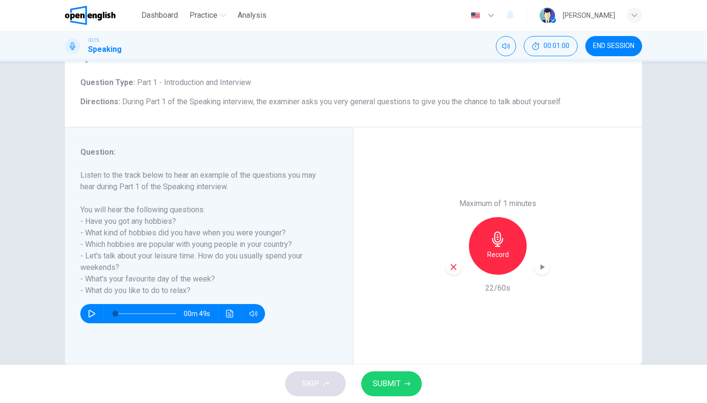
click at [450, 263] on icon "button" at bounding box center [453, 267] width 9 height 9
click at [502, 249] on h6 "Record" at bounding box center [498, 255] width 22 height 12
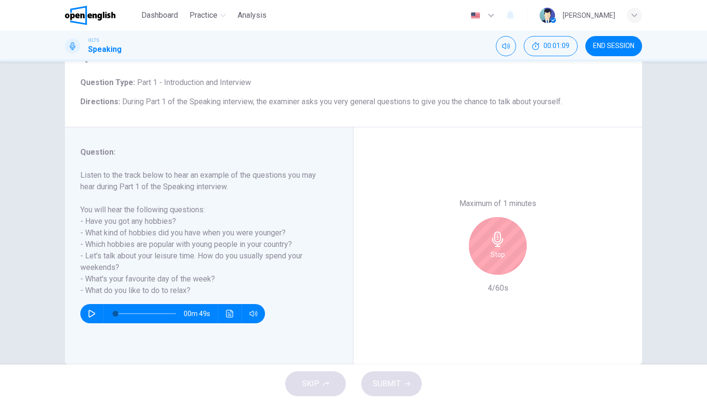
click at [502, 249] on h6 "Stop" at bounding box center [498, 255] width 14 height 12
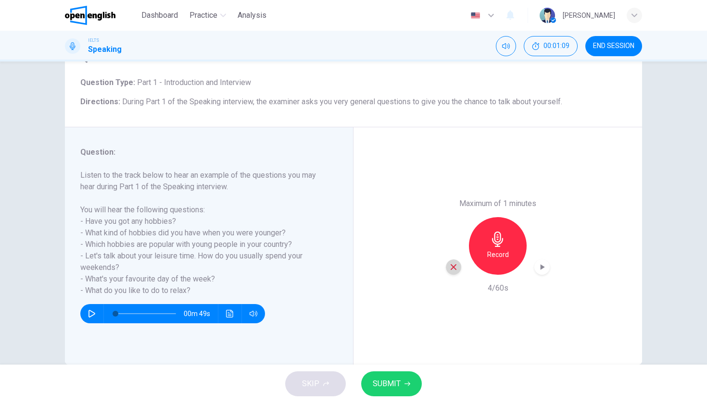
click at [456, 263] on icon "button" at bounding box center [453, 267] width 9 height 9
click at [492, 232] on icon "button" at bounding box center [497, 239] width 15 height 15
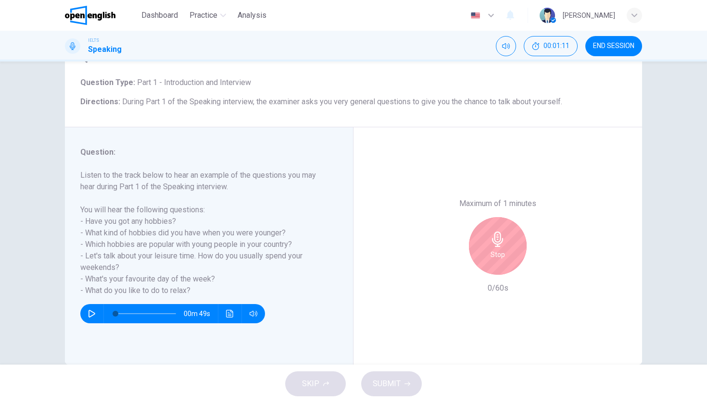
click at [487, 217] on div "Stop" at bounding box center [498, 246] width 58 height 58
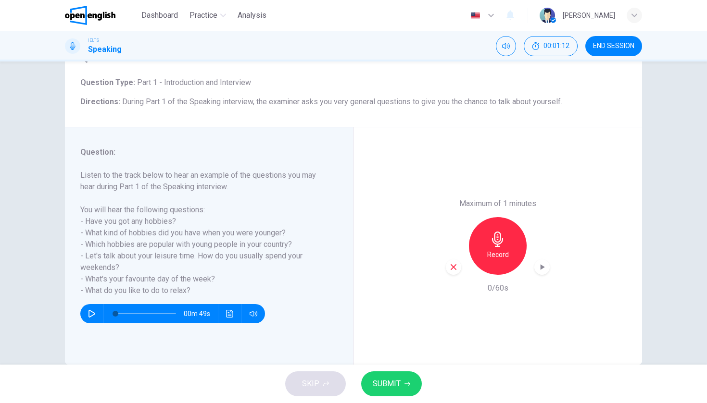
click at [457, 263] on icon "button" at bounding box center [453, 267] width 9 height 9
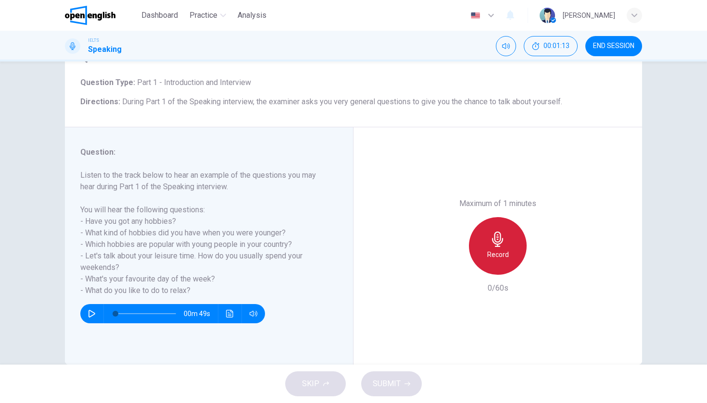
click at [483, 217] on div "Record" at bounding box center [498, 246] width 58 height 58
click at [483, 217] on div "Stop" at bounding box center [498, 246] width 58 height 58
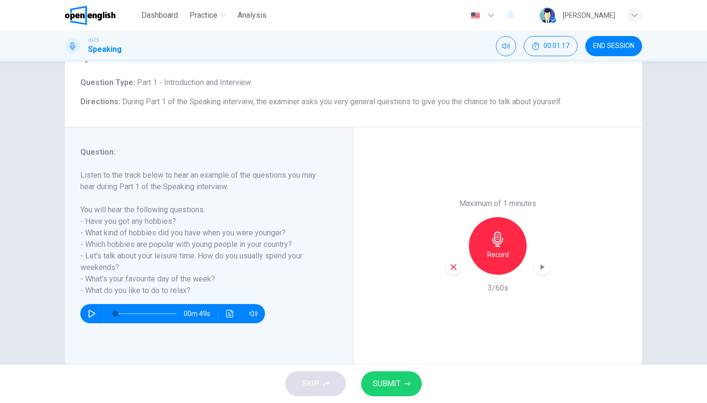
click at [452, 263] on icon "button" at bounding box center [453, 267] width 9 height 9
click at [489, 249] on h6 "Record" at bounding box center [498, 255] width 22 height 12
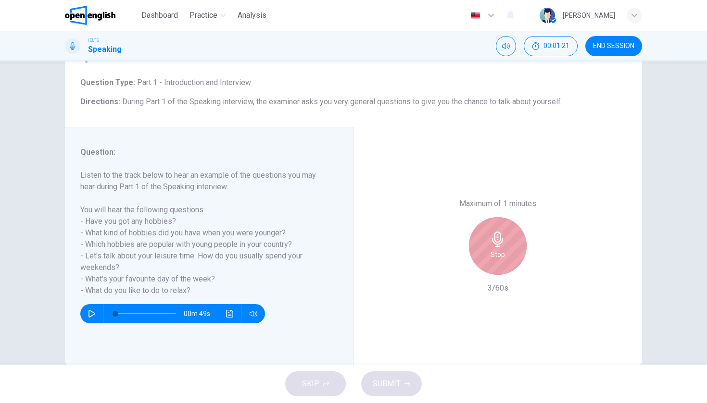
click at [489, 217] on div "Stop" at bounding box center [498, 246] width 58 height 58
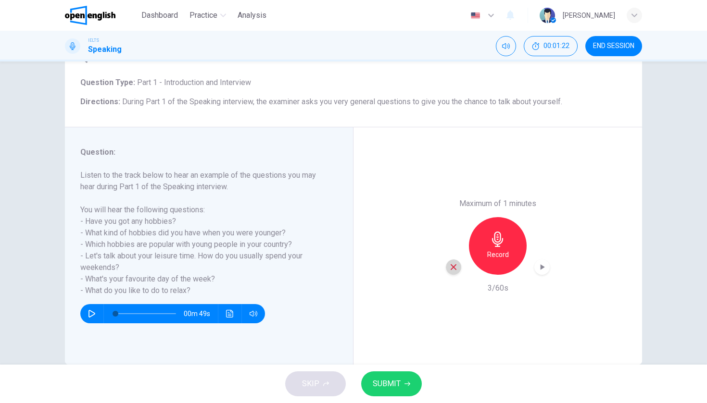
click at [458, 260] on div "button" at bounding box center [453, 267] width 15 height 15
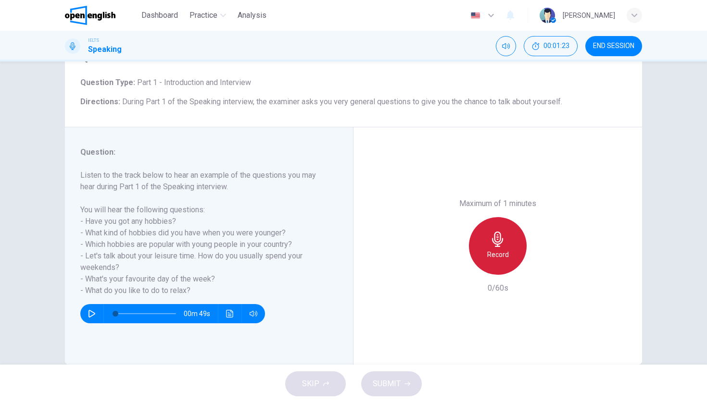
click at [489, 217] on div "Record" at bounding box center [498, 246] width 58 height 58
click at [489, 217] on div "Stop" at bounding box center [498, 246] width 58 height 58
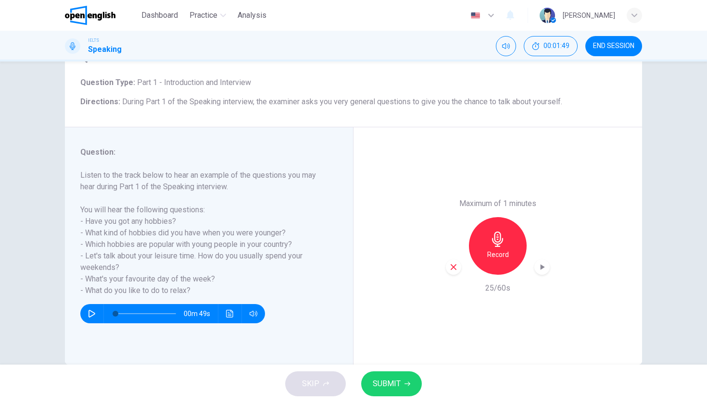
click at [457, 263] on icon "button" at bounding box center [453, 267] width 9 height 9
click at [632, 48] on span "END SESSION" at bounding box center [613, 46] width 41 height 8
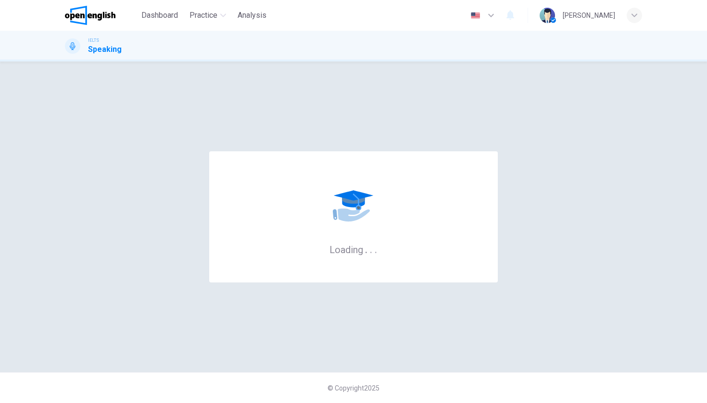
scroll to position [0, 0]
